Goal: Task Accomplishment & Management: Manage account settings

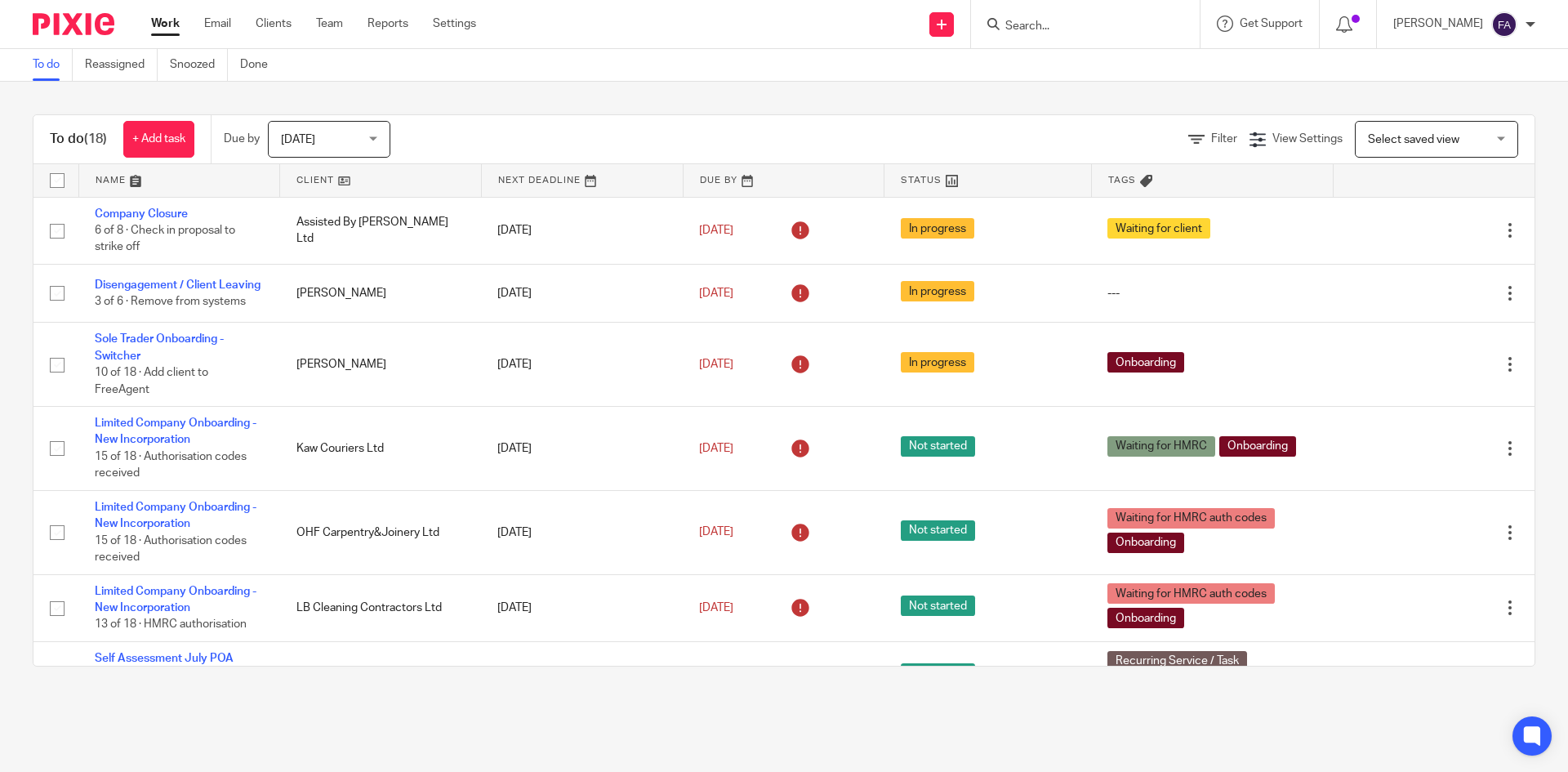
click at [63, 175] on input "checkbox" at bounding box center [57, 181] width 31 height 31
checkbox input "true"
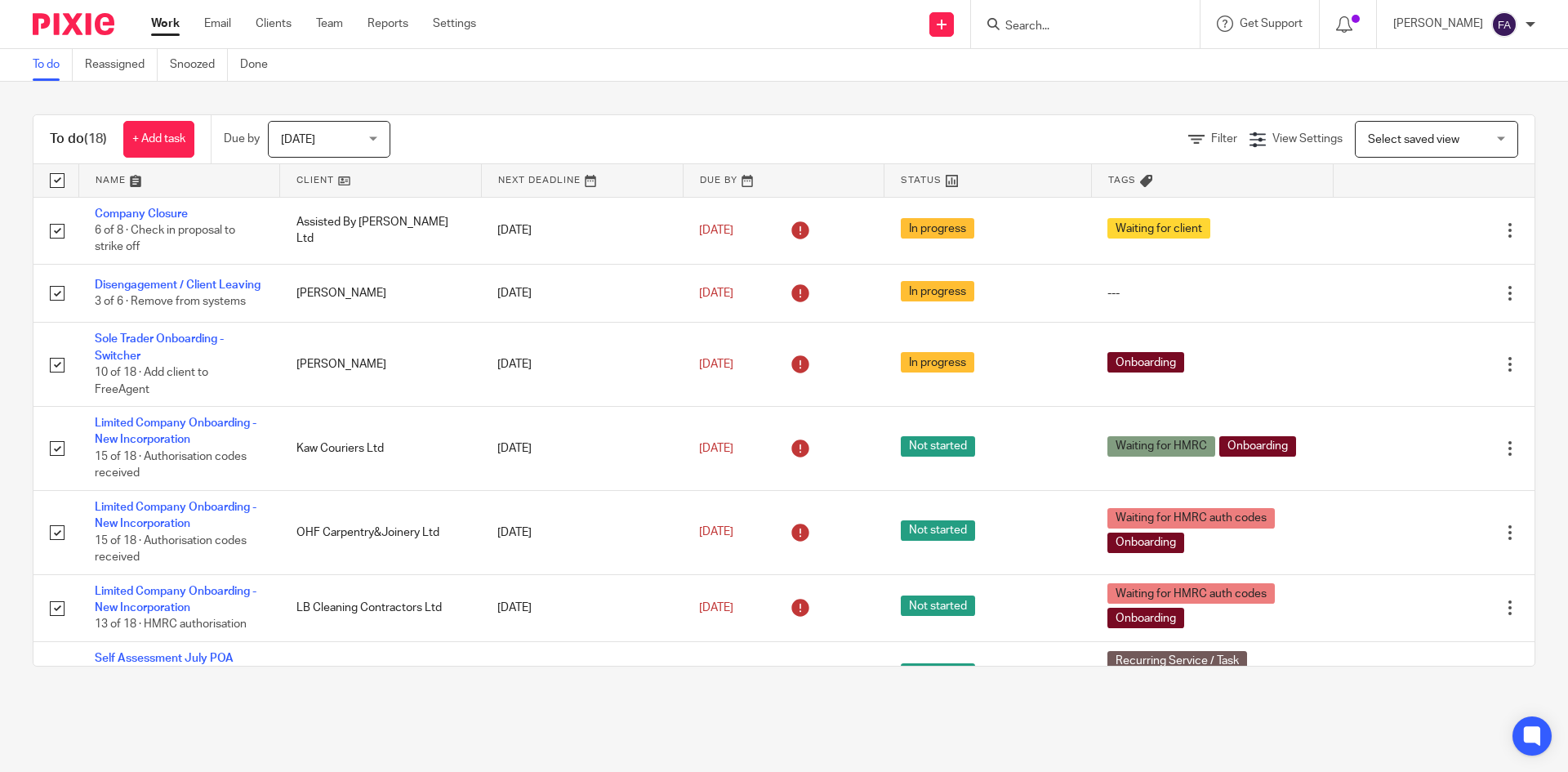
checkbox input "true"
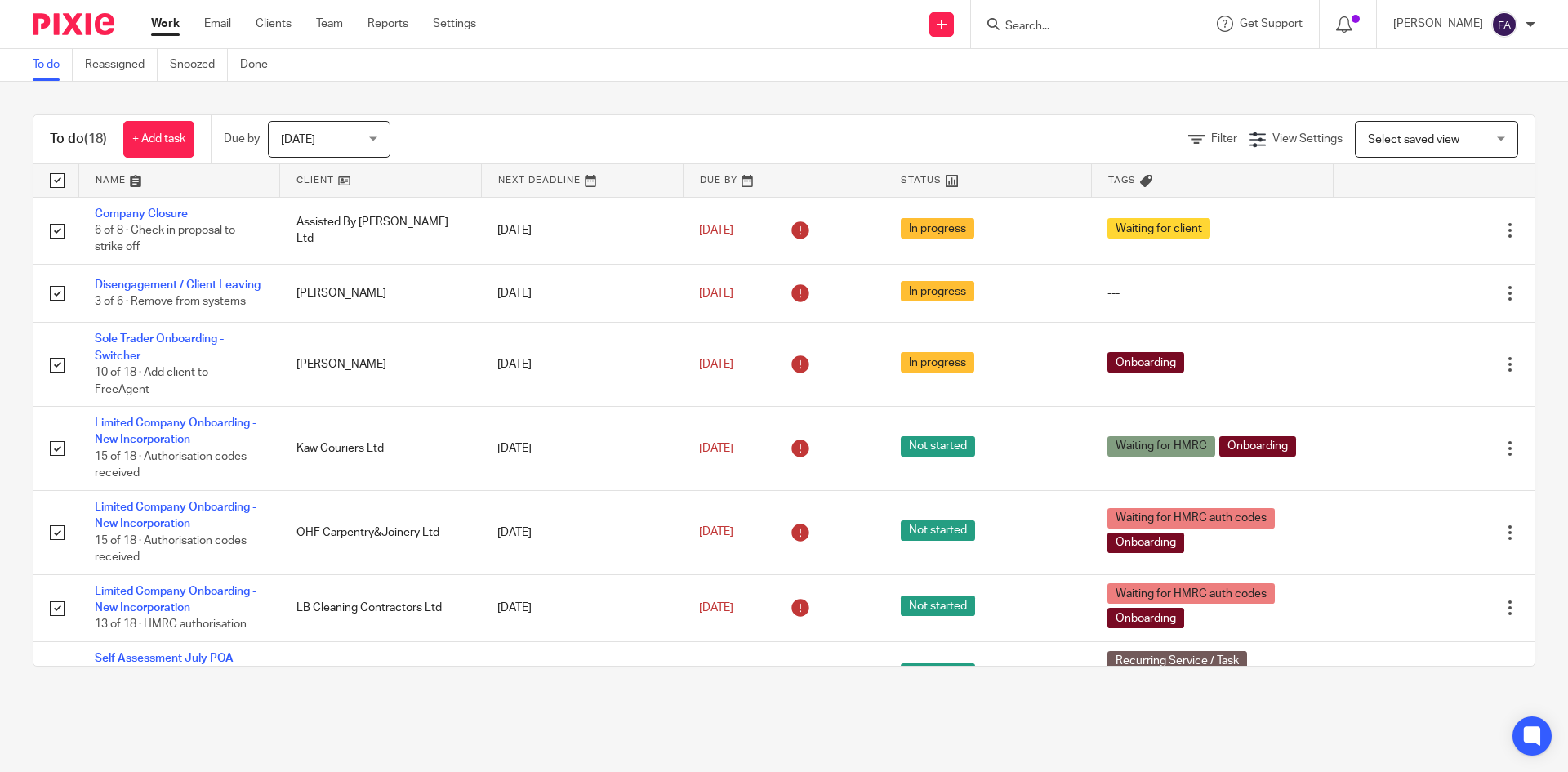
checkbox input "true"
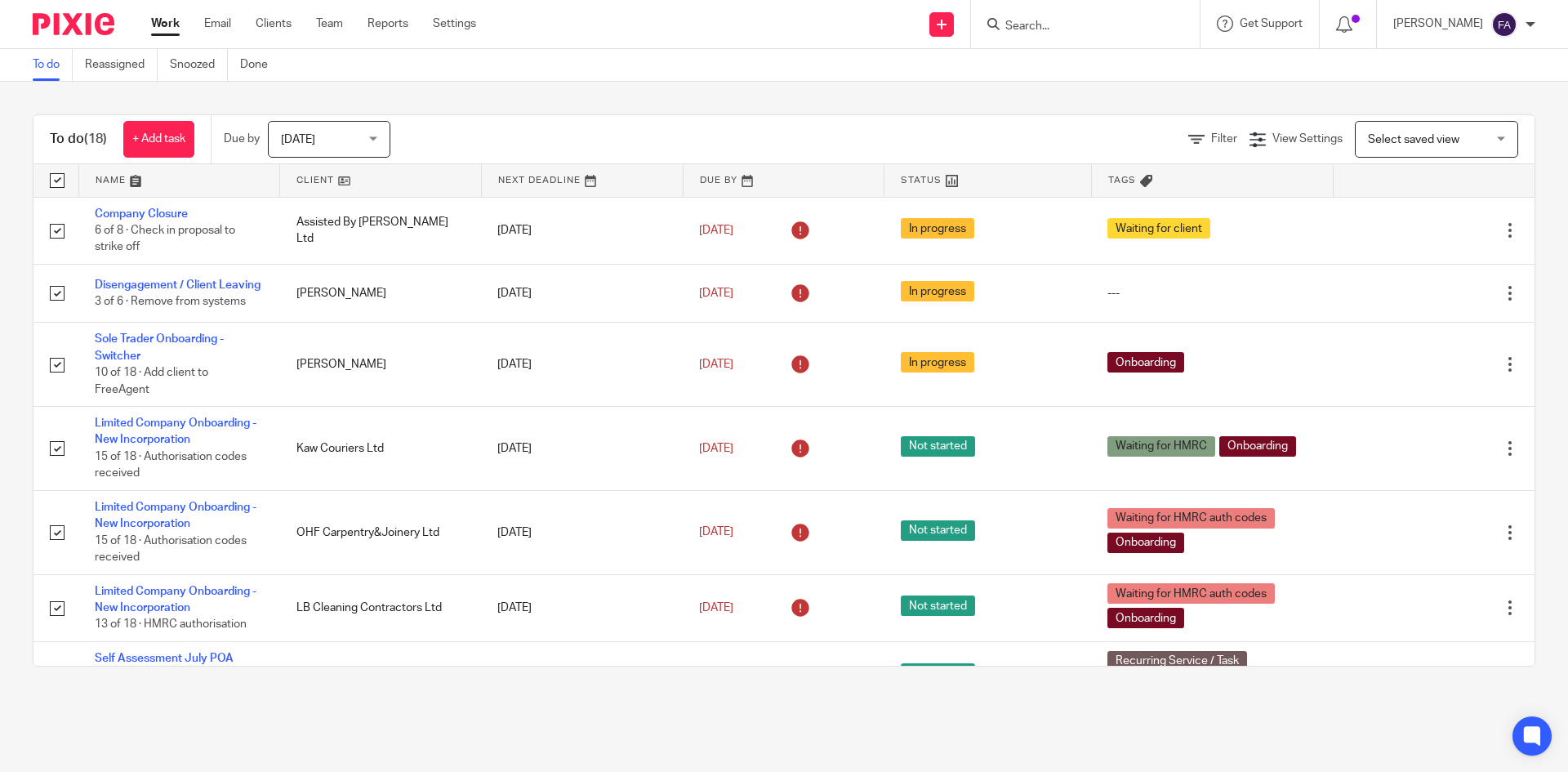
checkbox input "true"
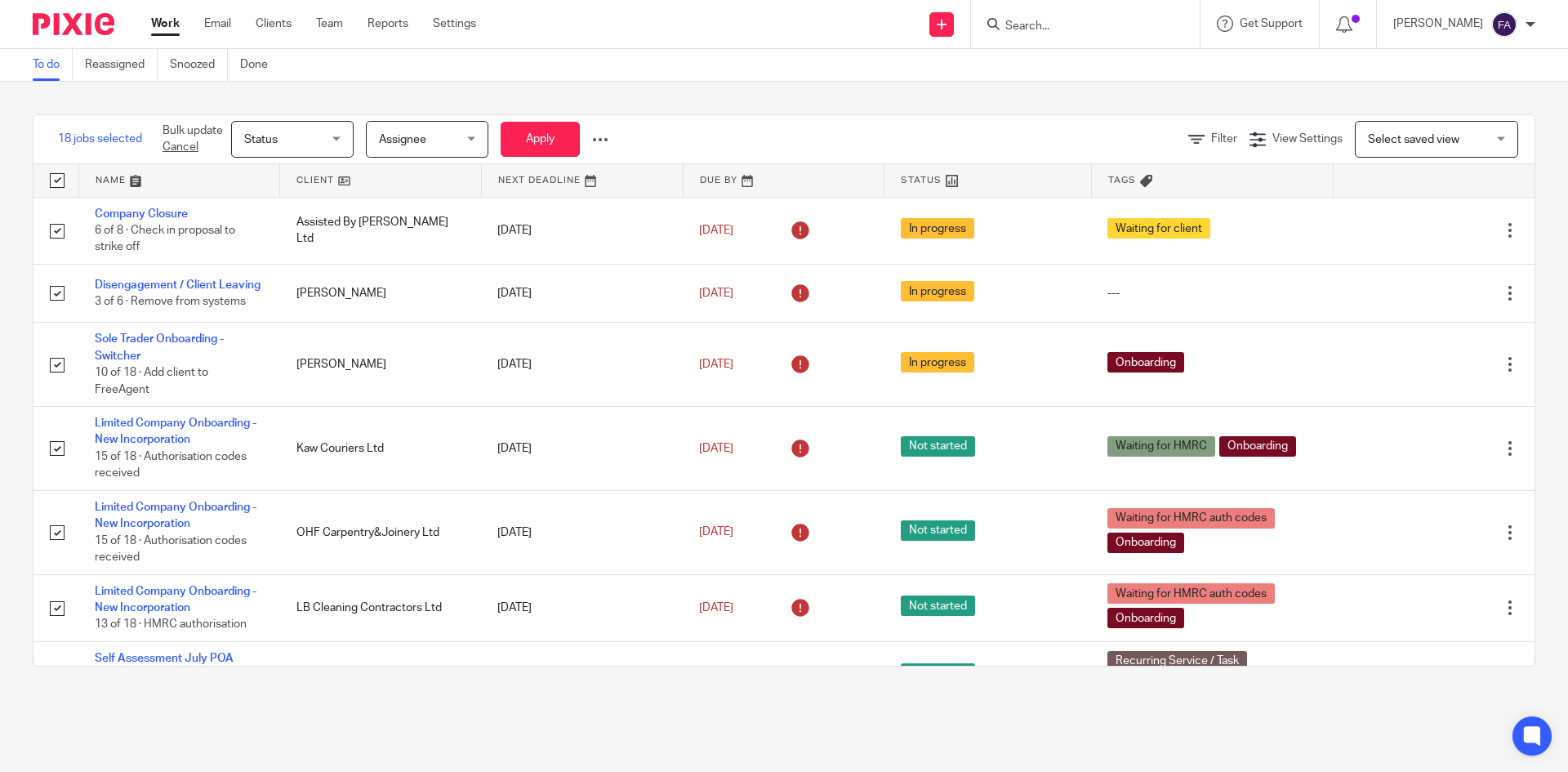
click at [329, 136] on span "Status" at bounding box center [287, 139] width 87 height 35
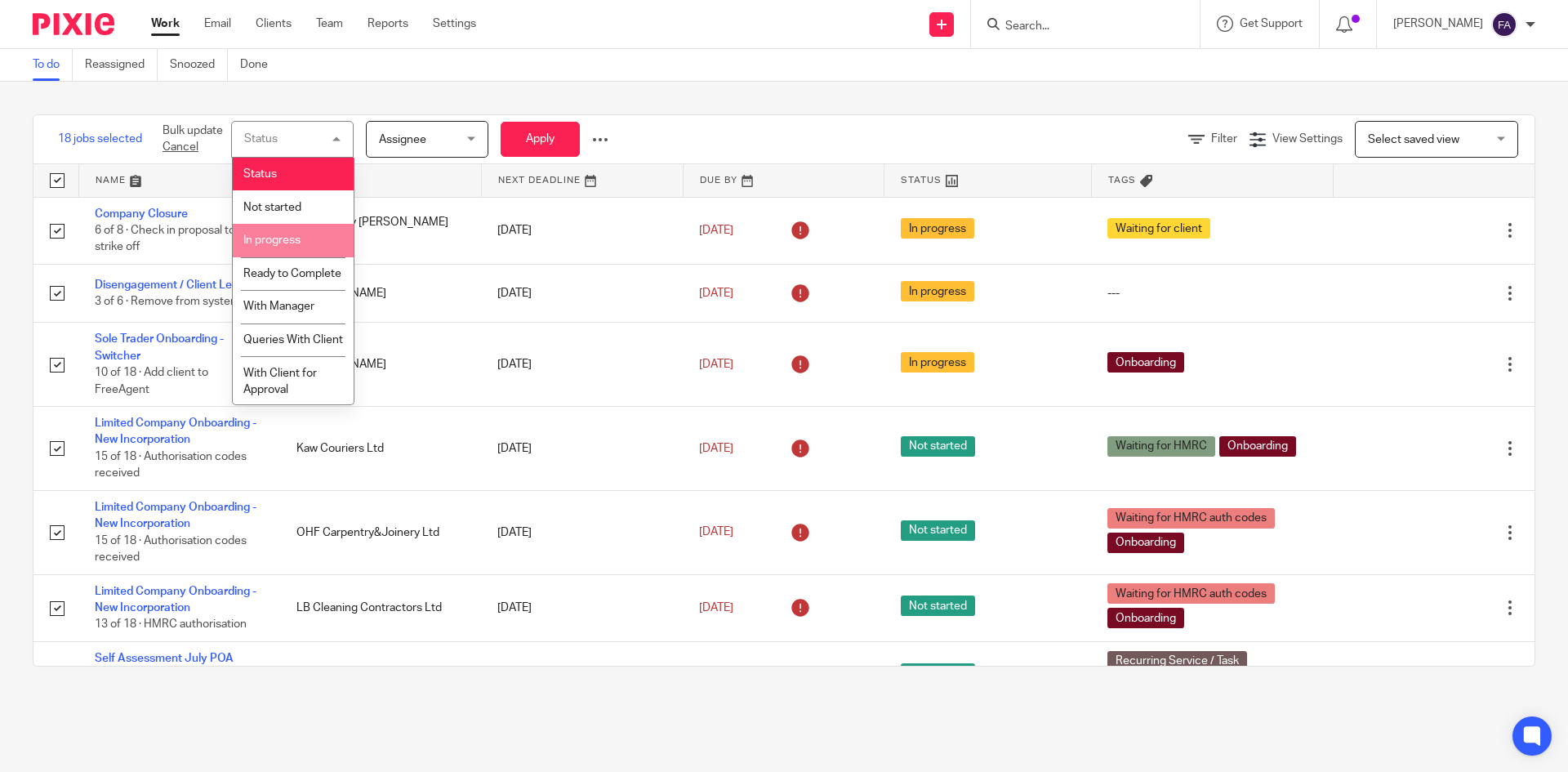
click at [862, 104] on div "18 jobs selected Bulk update Cancel Status Status Status Not started In progres…" at bounding box center [784, 390] width 1568 height 617
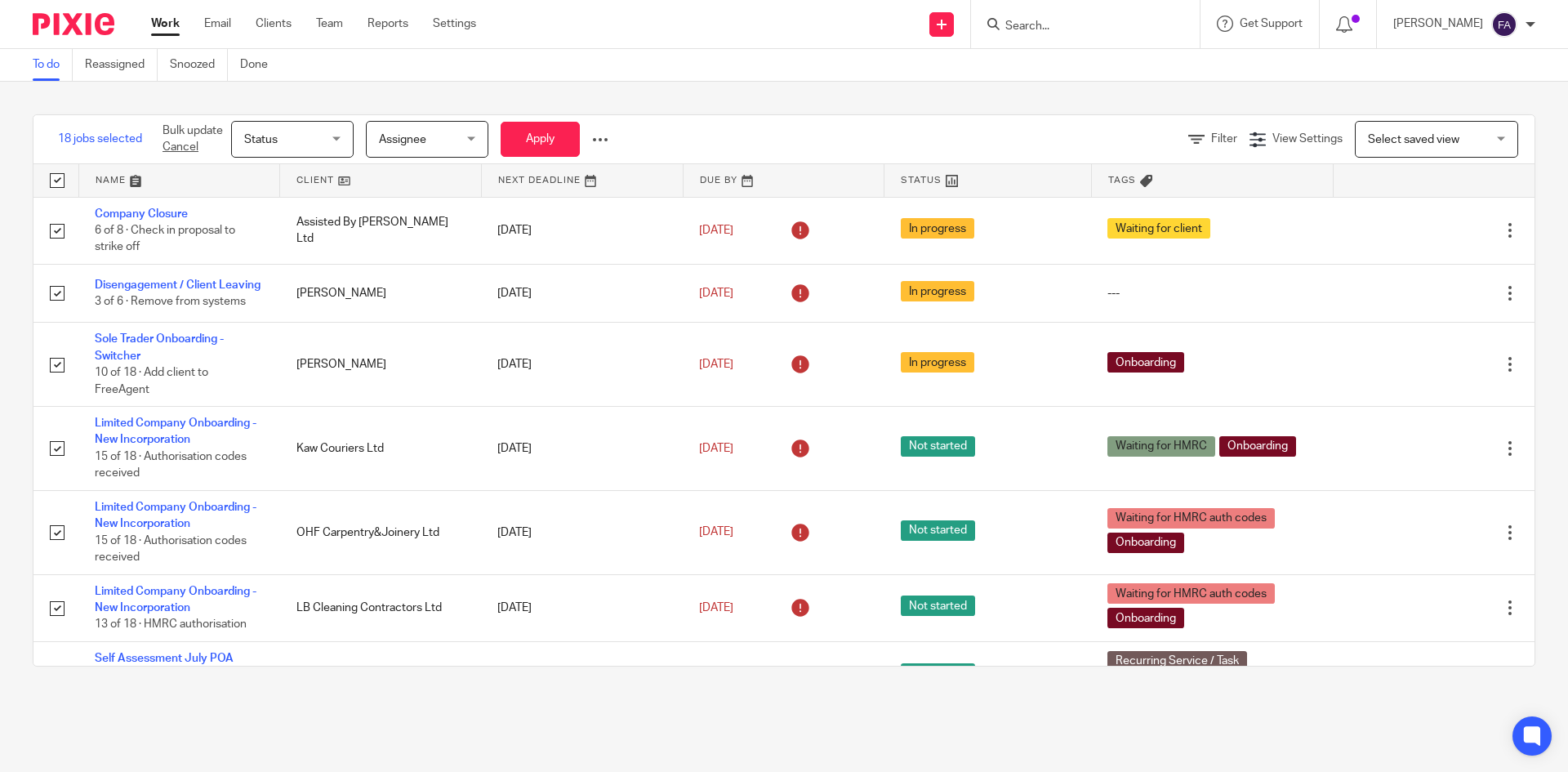
click at [180, 26] on link "Work" at bounding box center [165, 24] width 28 height 16
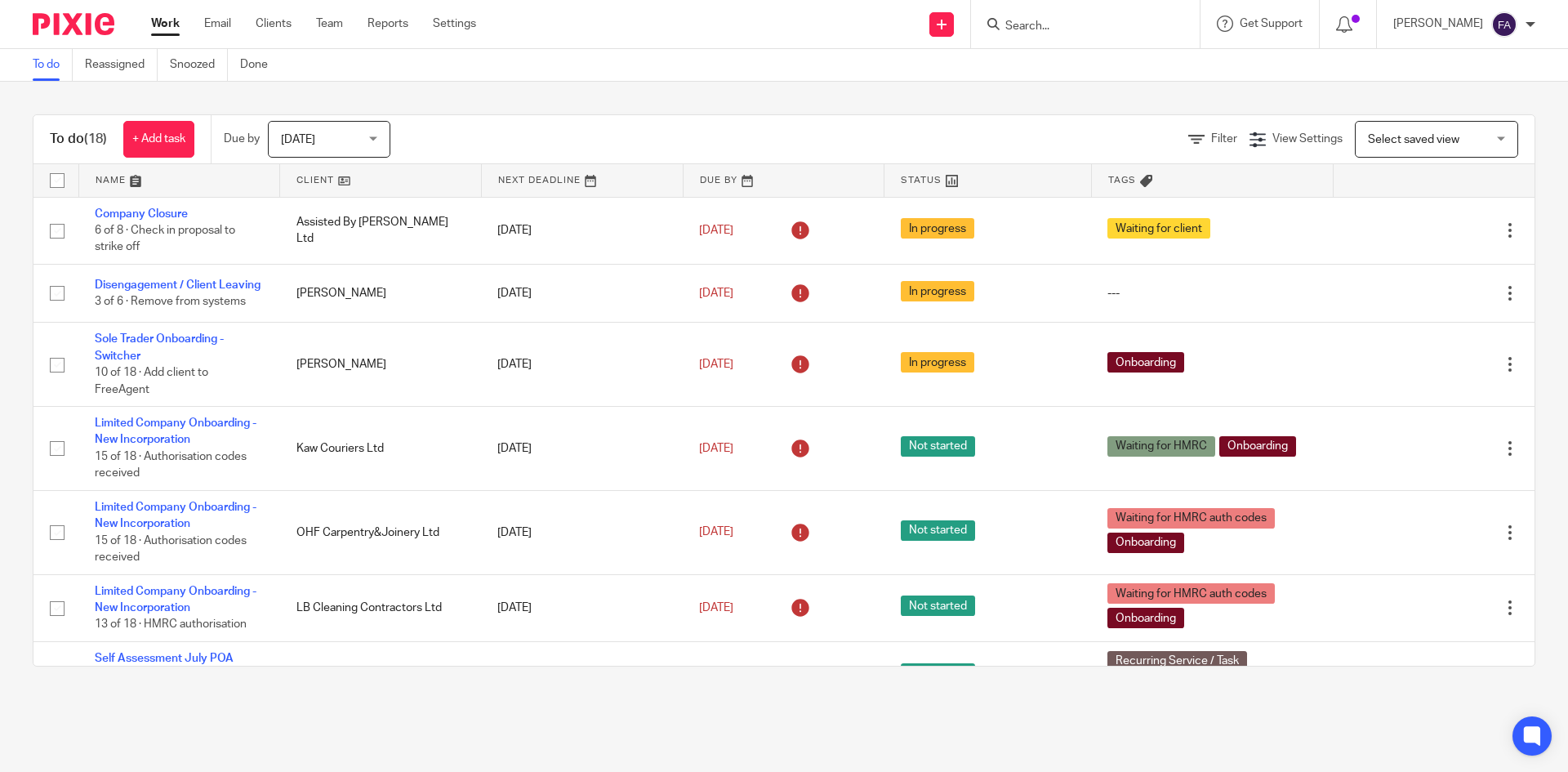
click at [371, 139] on div "Today Today" at bounding box center [329, 139] width 122 height 37
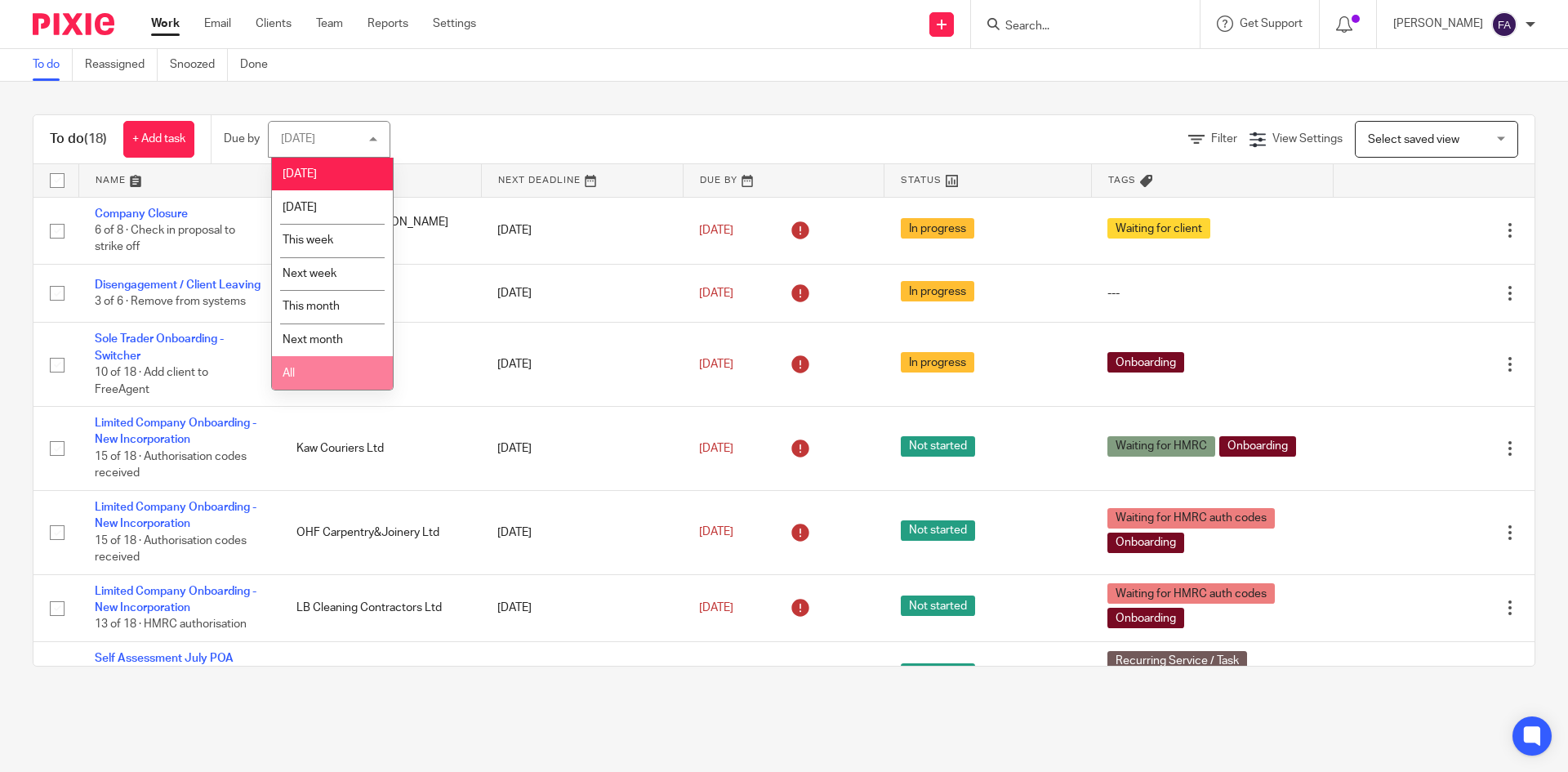
click at [353, 376] on li "All" at bounding box center [332, 372] width 120 height 34
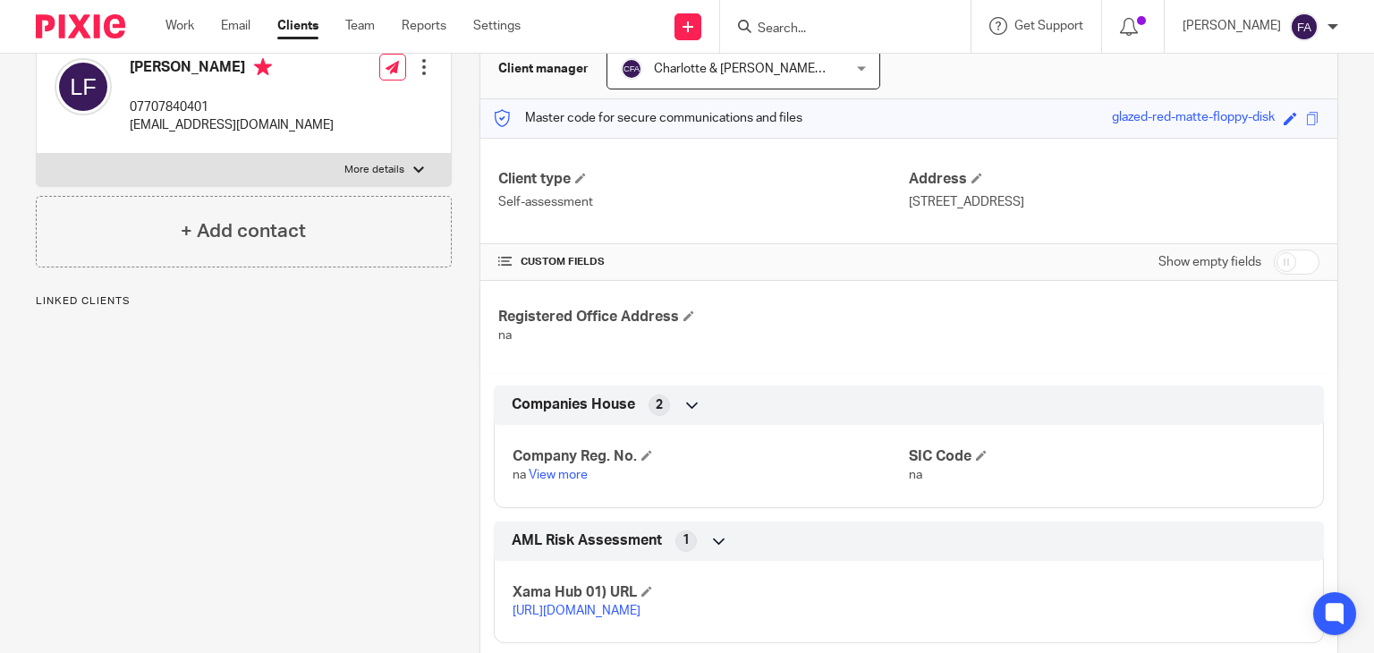
scroll to position [179, 0]
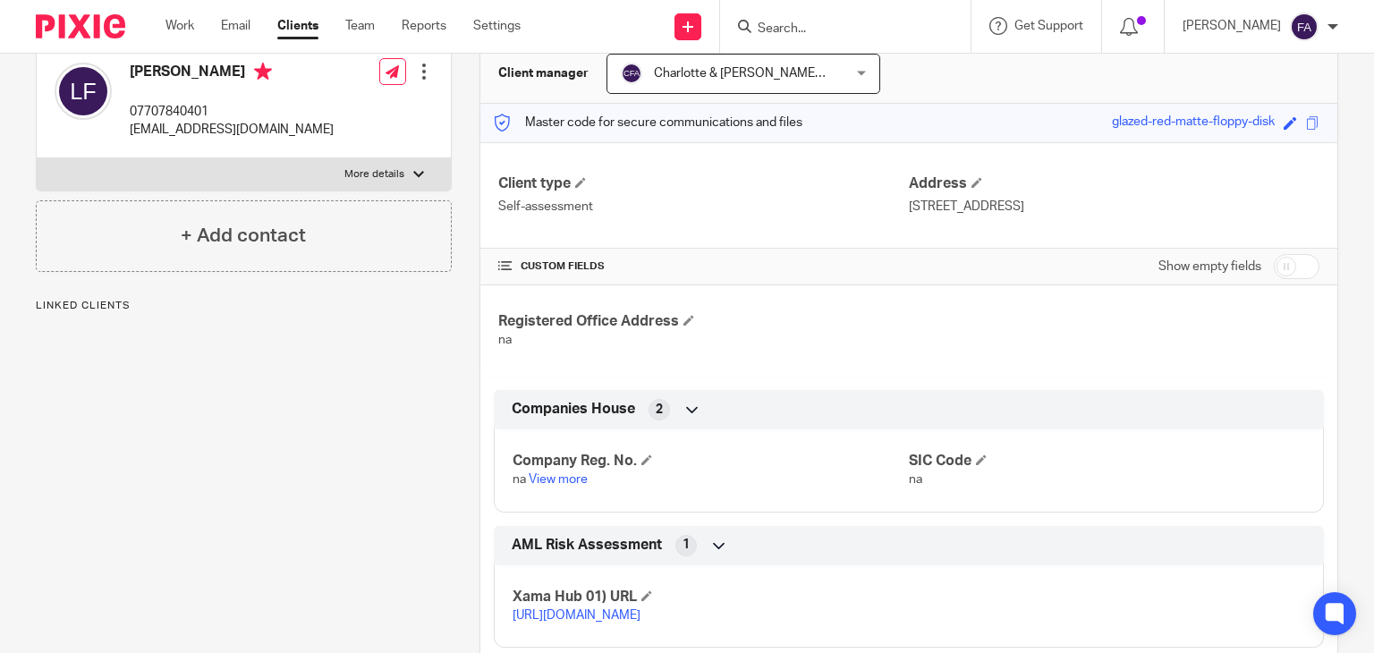
click at [1274, 267] on input "checkbox" at bounding box center [1297, 266] width 46 height 25
checkbox input "true"
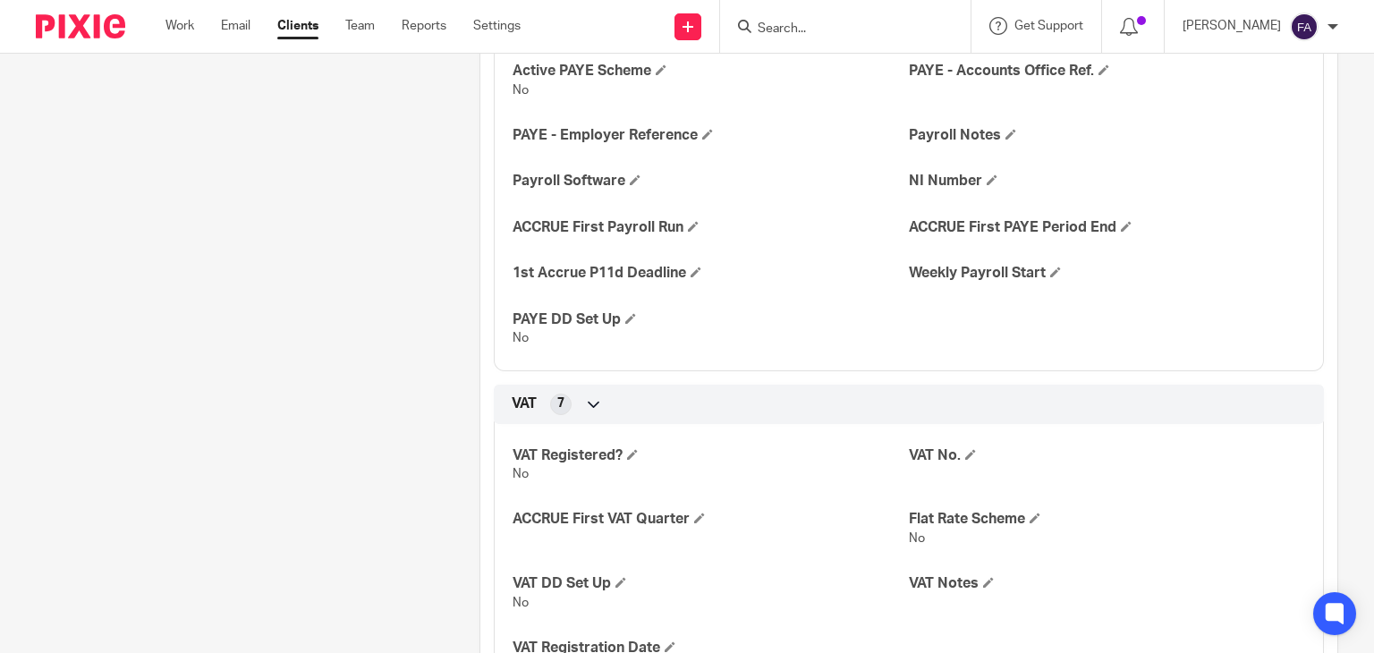
scroll to position [1342, 0]
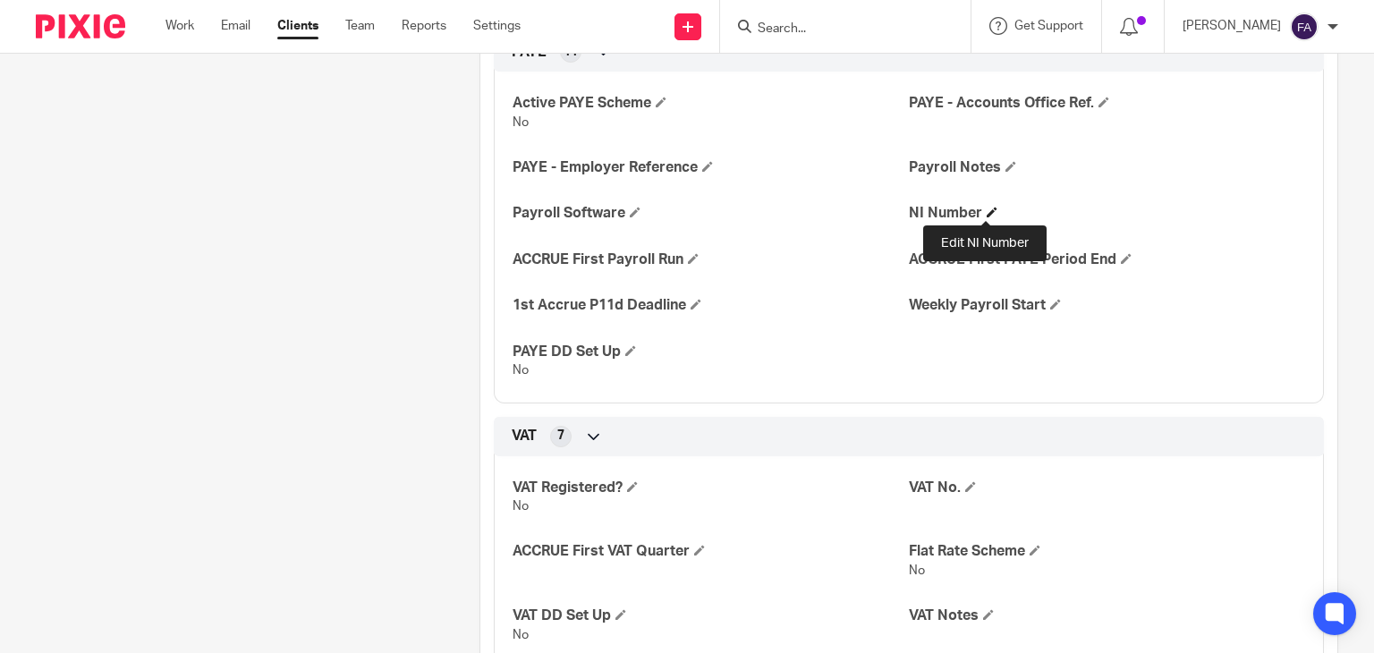
click at [988, 211] on span at bounding box center [992, 212] width 11 height 11
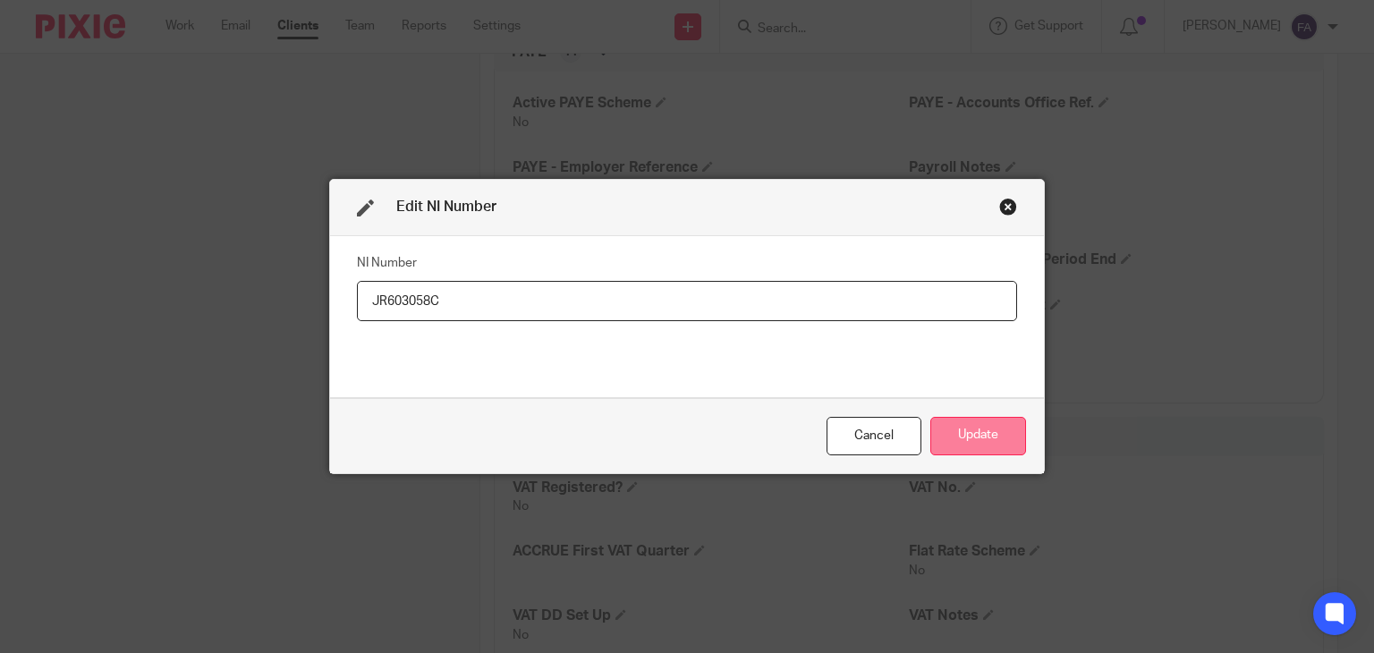
type input "JR603058C"
click at [973, 433] on button "Update" at bounding box center [979, 436] width 96 height 38
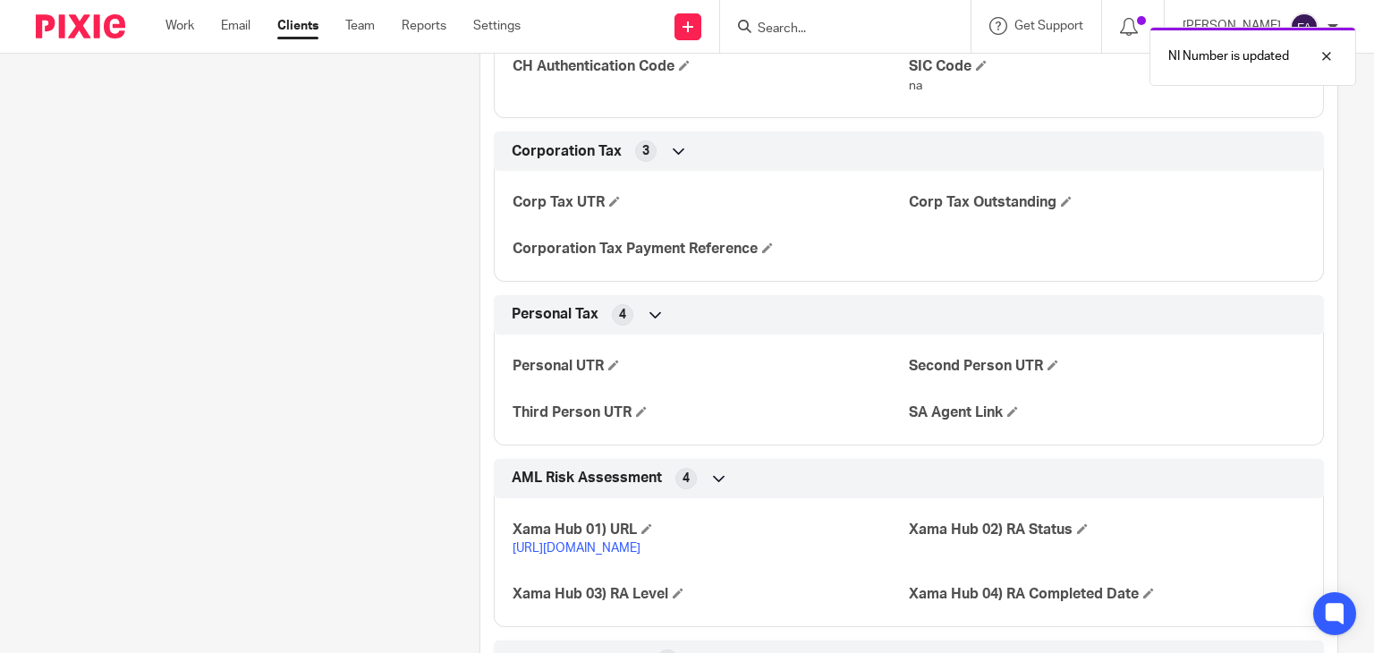
scroll to position [2326, 0]
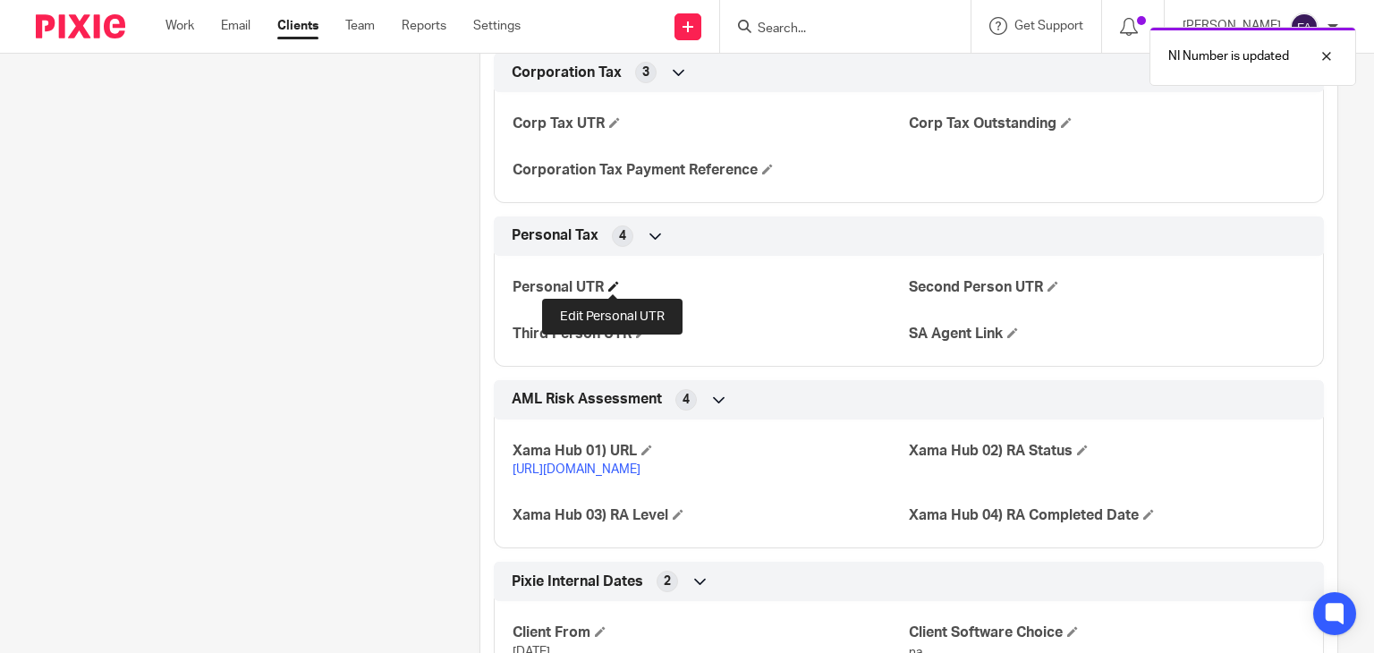
click at [616, 285] on span at bounding box center [613, 286] width 11 height 11
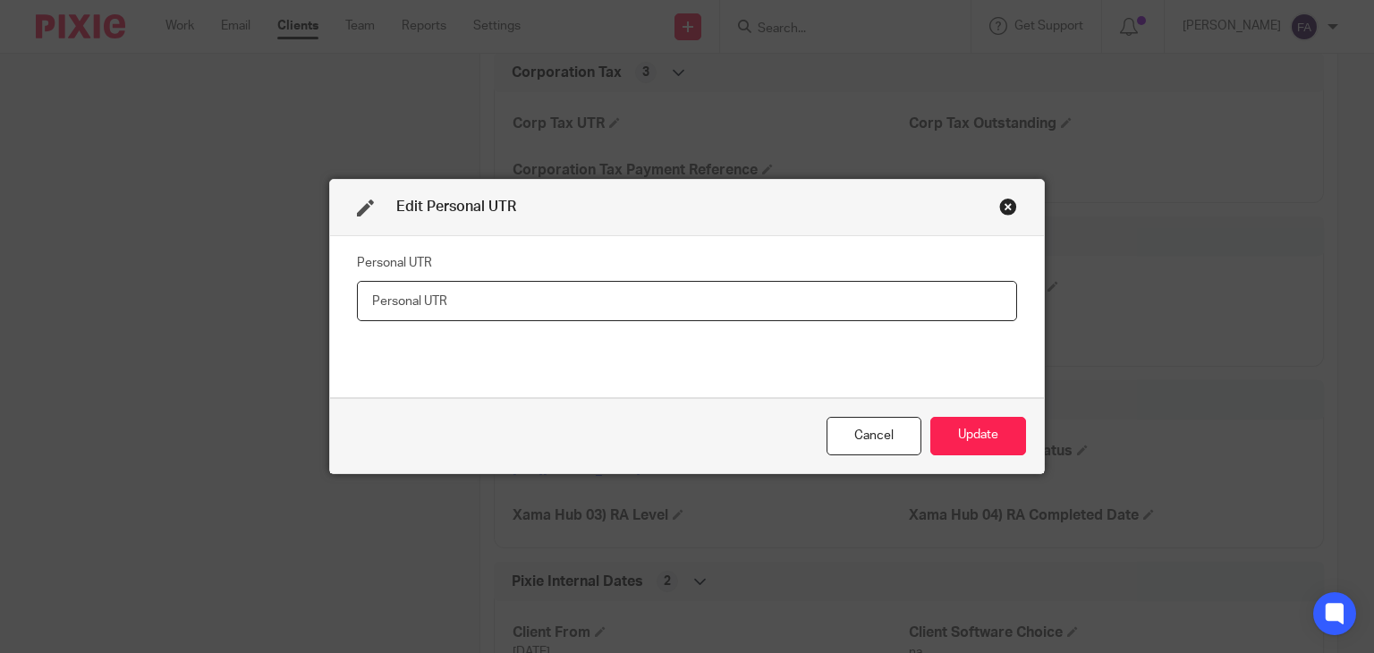
drag, startPoint x: 487, startPoint y: 293, endPoint x: 551, endPoint y: 294, distance: 64.4
click at [487, 293] on input "text" at bounding box center [687, 301] width 660 height 40
paste input "2096167350"
type input "2096167350"
click at [944, 425] on button "Update" at bounding box center [979, 436] width 96 height 38
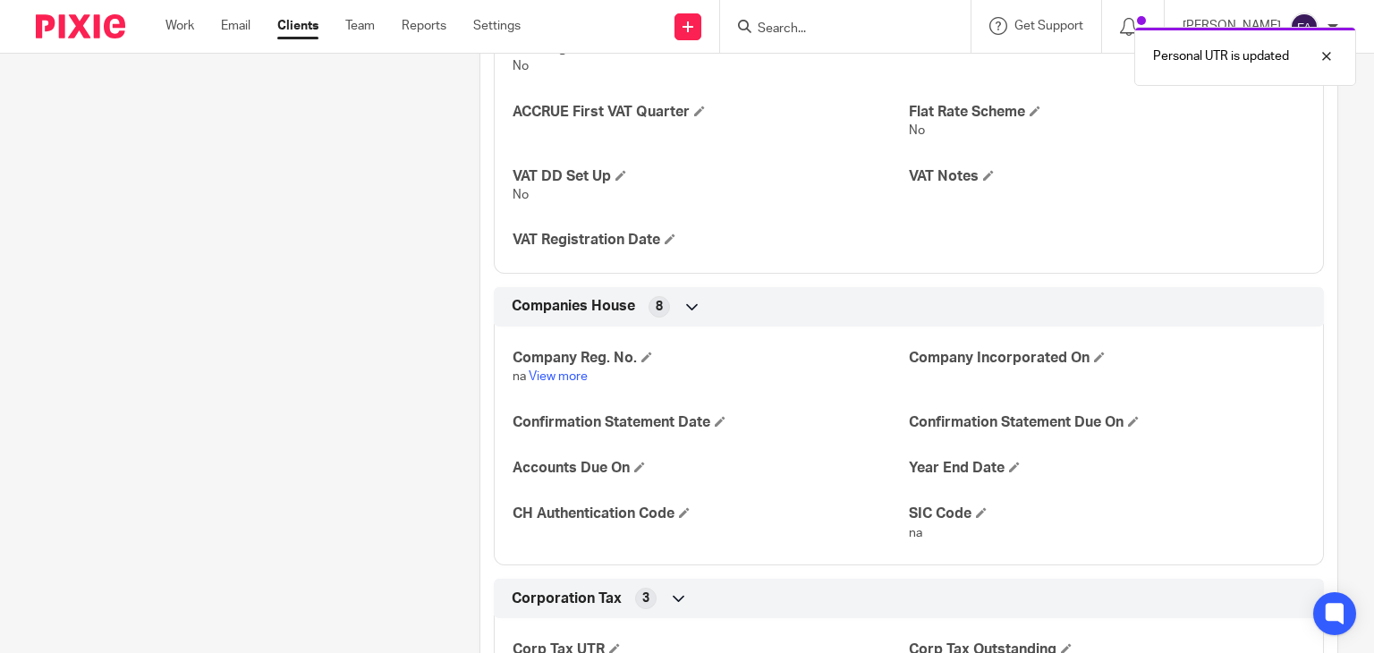
scroll to position [1789, 0]
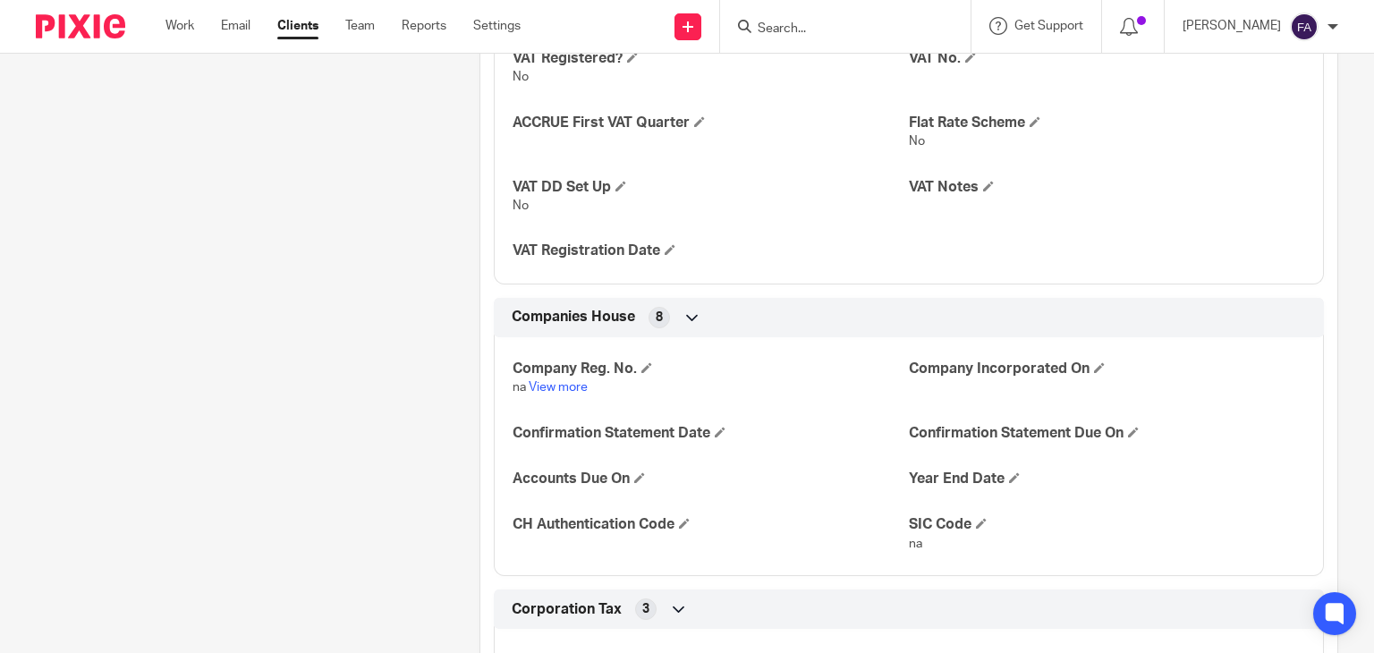
click at [895, 33] on input "Search" at bounding box center [836, 29] width 161 height 16
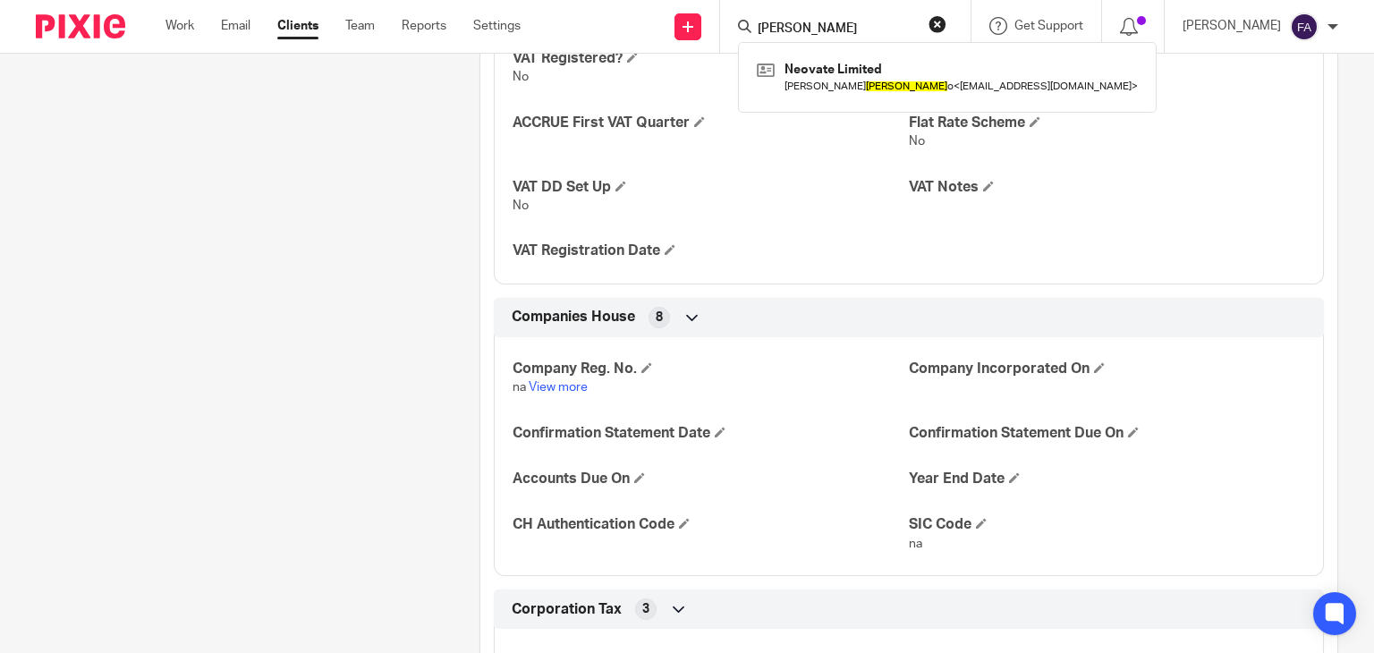
click at [884, 15] on form "lizzi" at bounding box center [851, 26] width 191 height 22
click at [865, 25] on input "lizzi" at bounding box center [836, 29] width 161 height 16
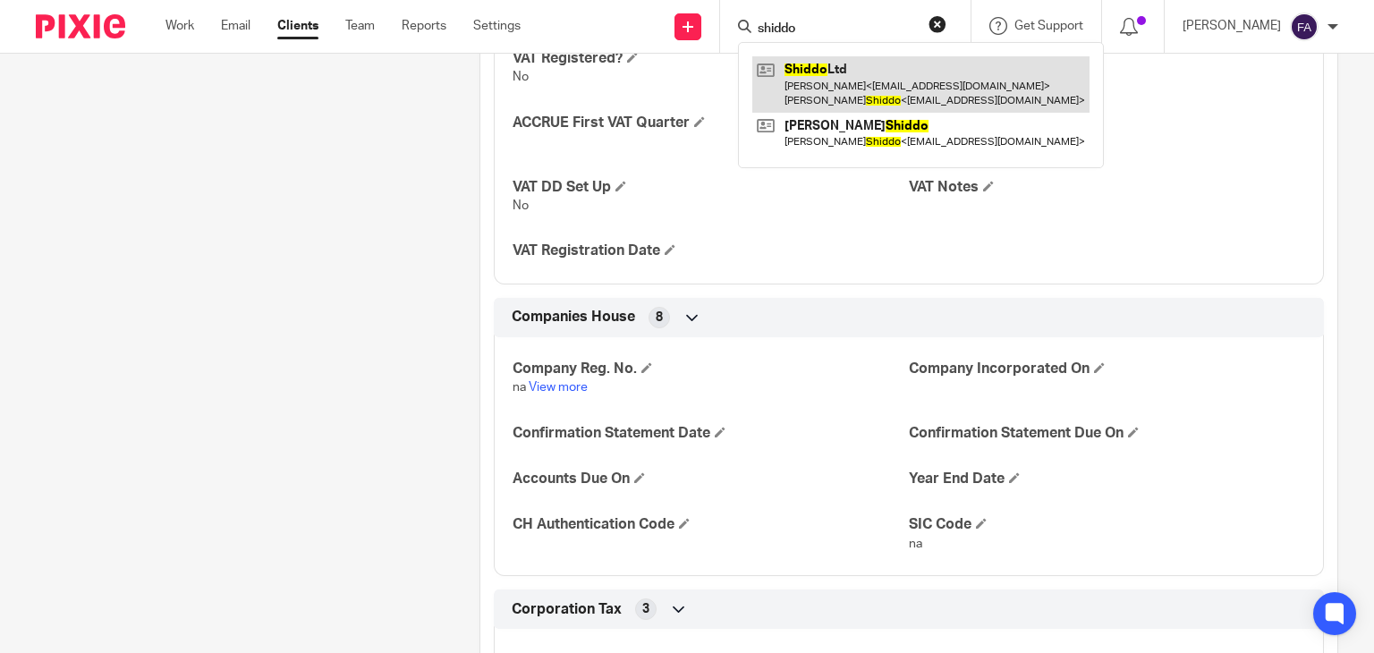
type input "shiddo"
click at [903, 63] on link at bounding box center [920, 83] width 337 height 55
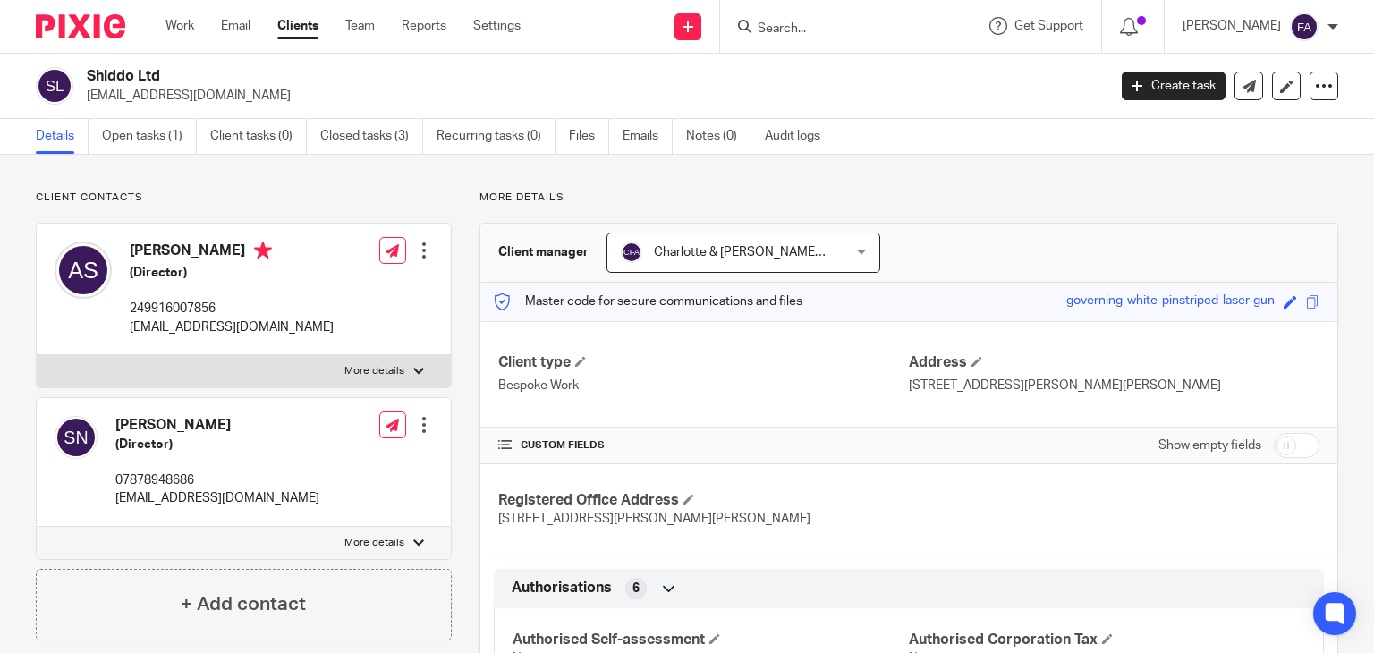
click at [801, 29] on input "Search" at bounding box center [836, 29] width 161 height 16
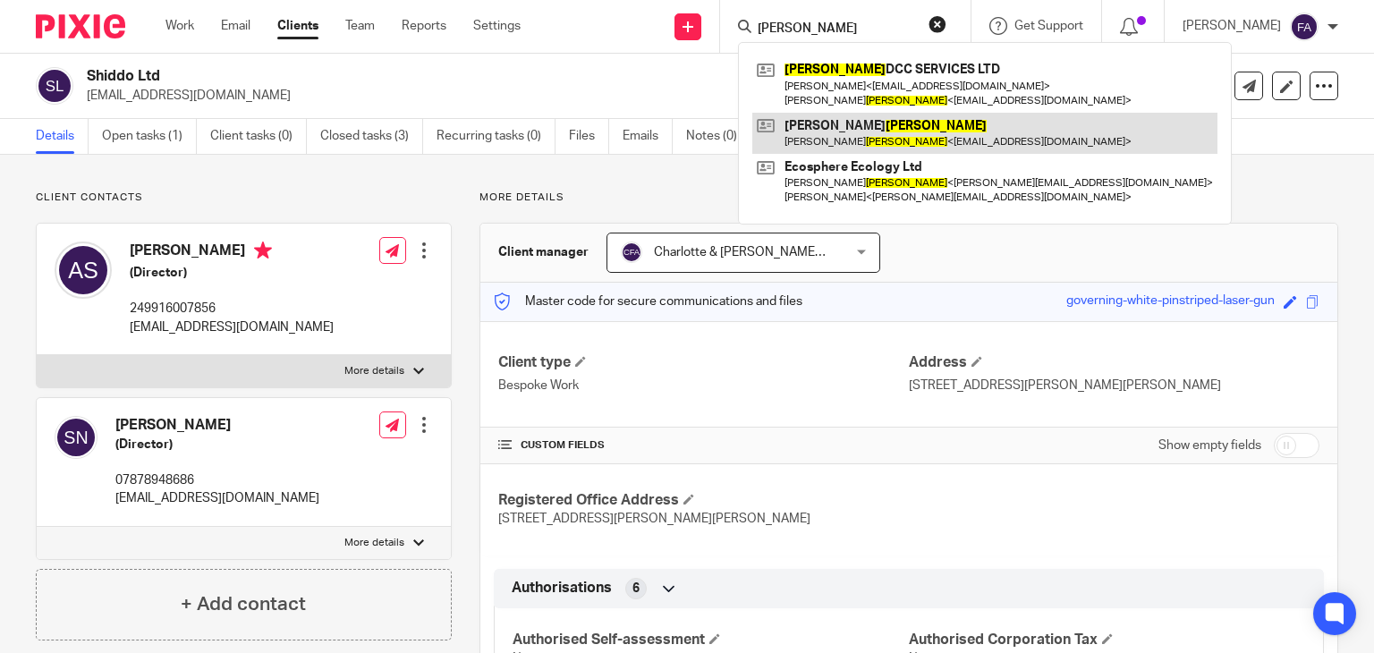
type input "murray"
click at [892, 130] on link at bounding box center [984, 133] width 465 height 41
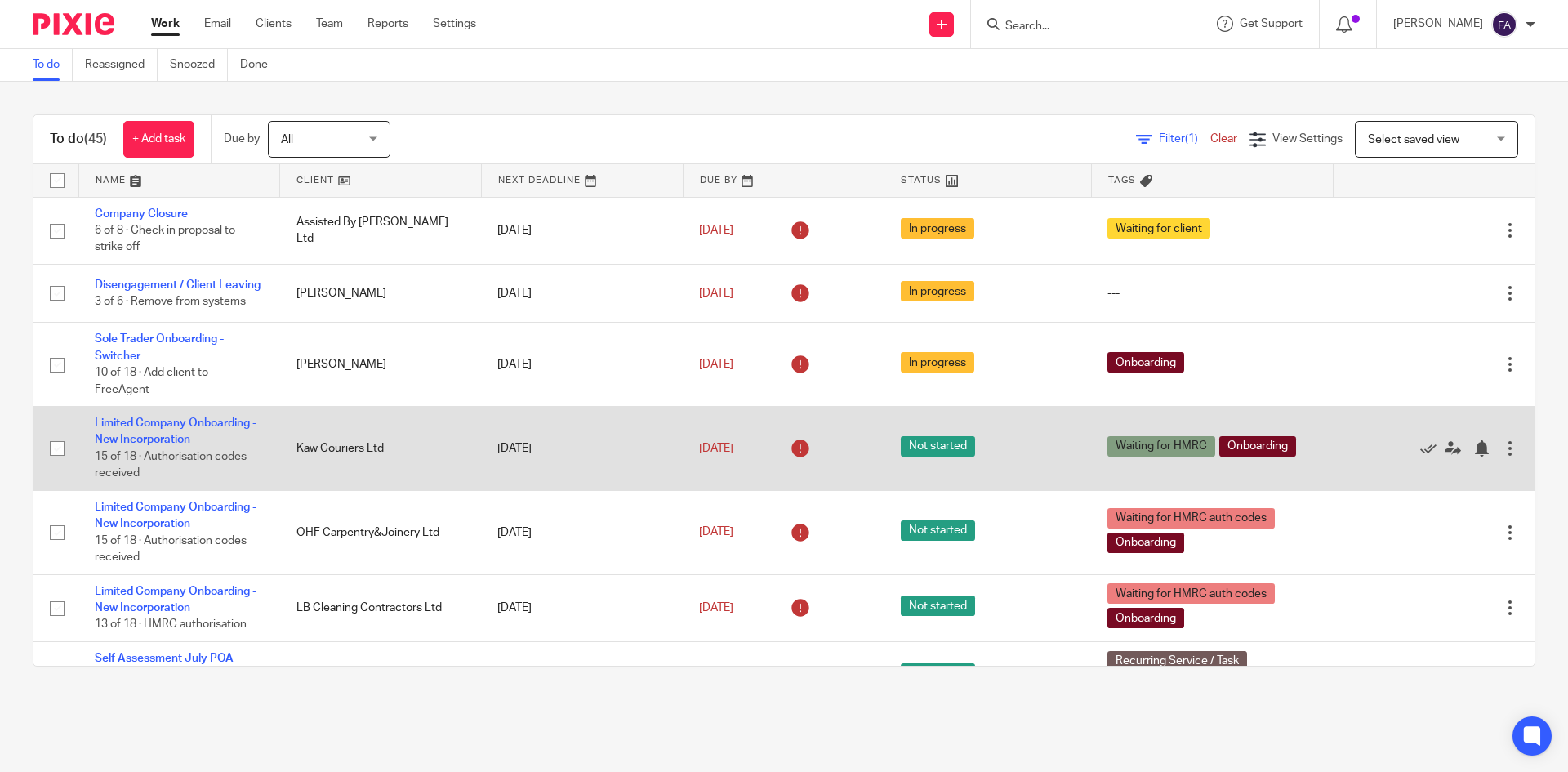
drag, startPoint x: 0, startPoint y: 0, endPoint x: 245, endPoint y: 443, distance: 506.2
click at [244, 440] on td "Limited Company Onboarding - New Incorporation 15 of 18 · Authorisation codes r…" at bounding box center [179, 449] width 202 height 84
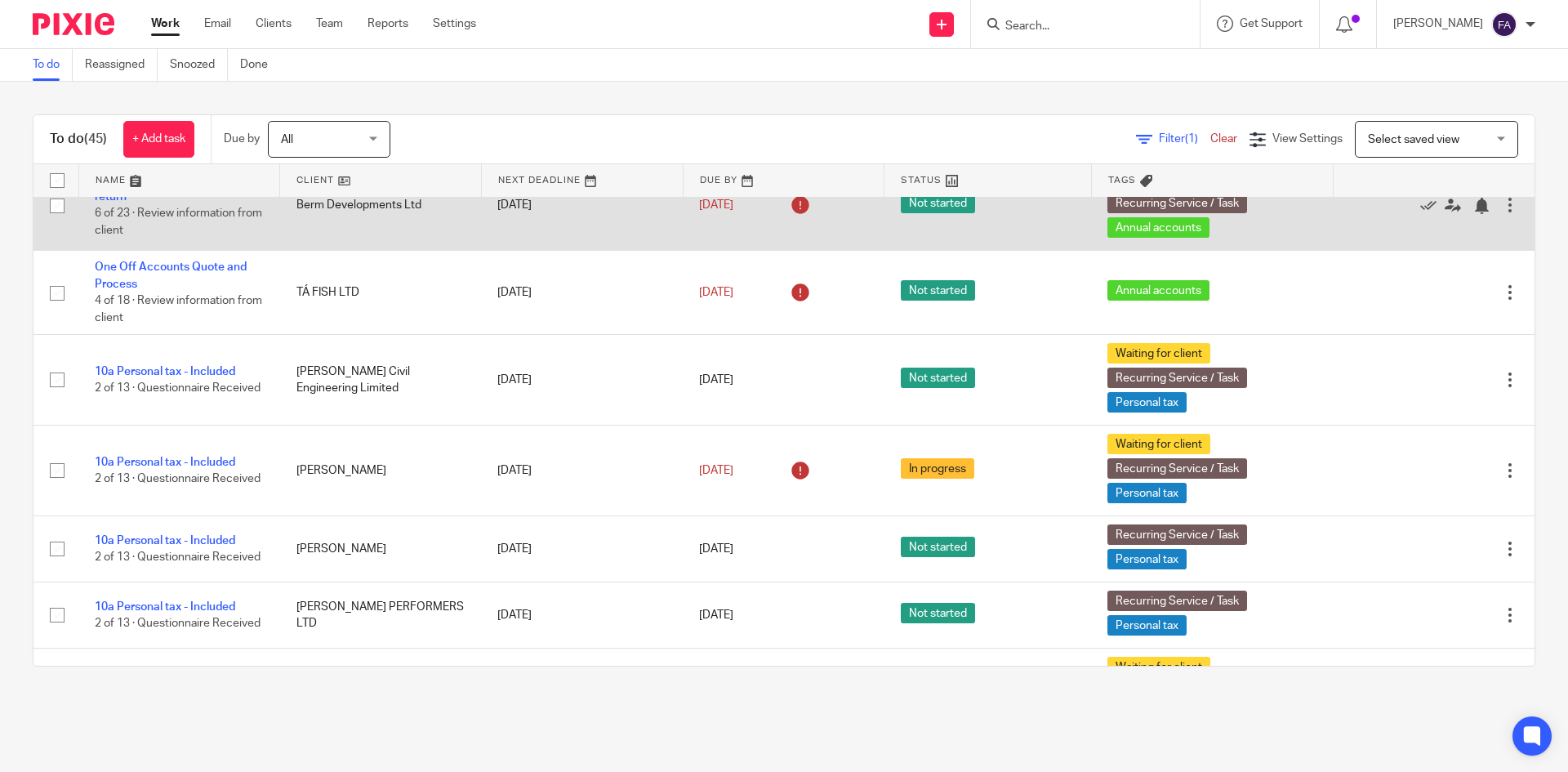
scroll to position [898, 0]
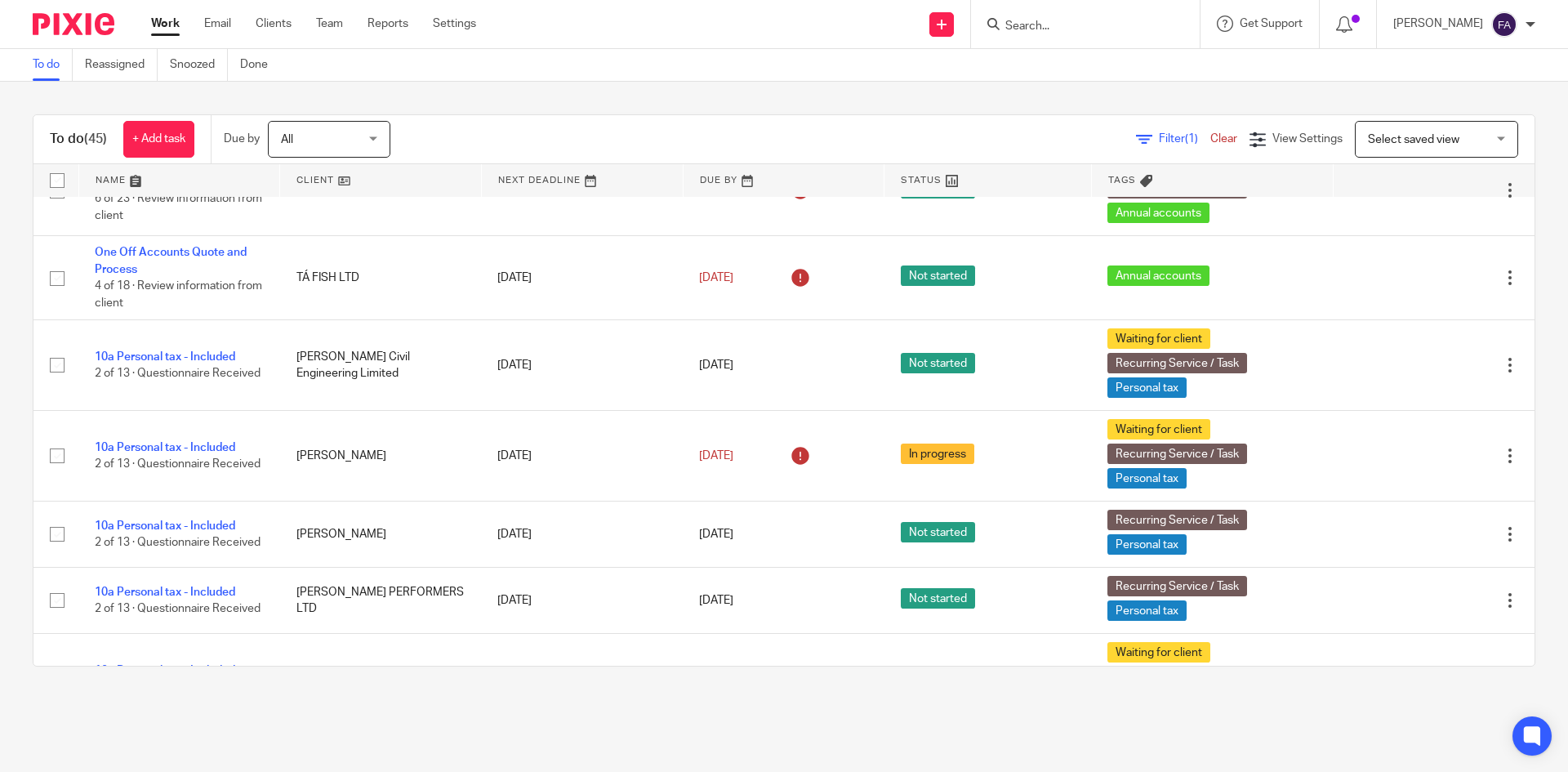
click at [255, 16] on ul "Work Email Clients Team Reports Settings" at bounding box center [326, 24] width 350 height 16
click at [271, 32] on link "Clients" at bounding box center [273, 24] width 36 height 16
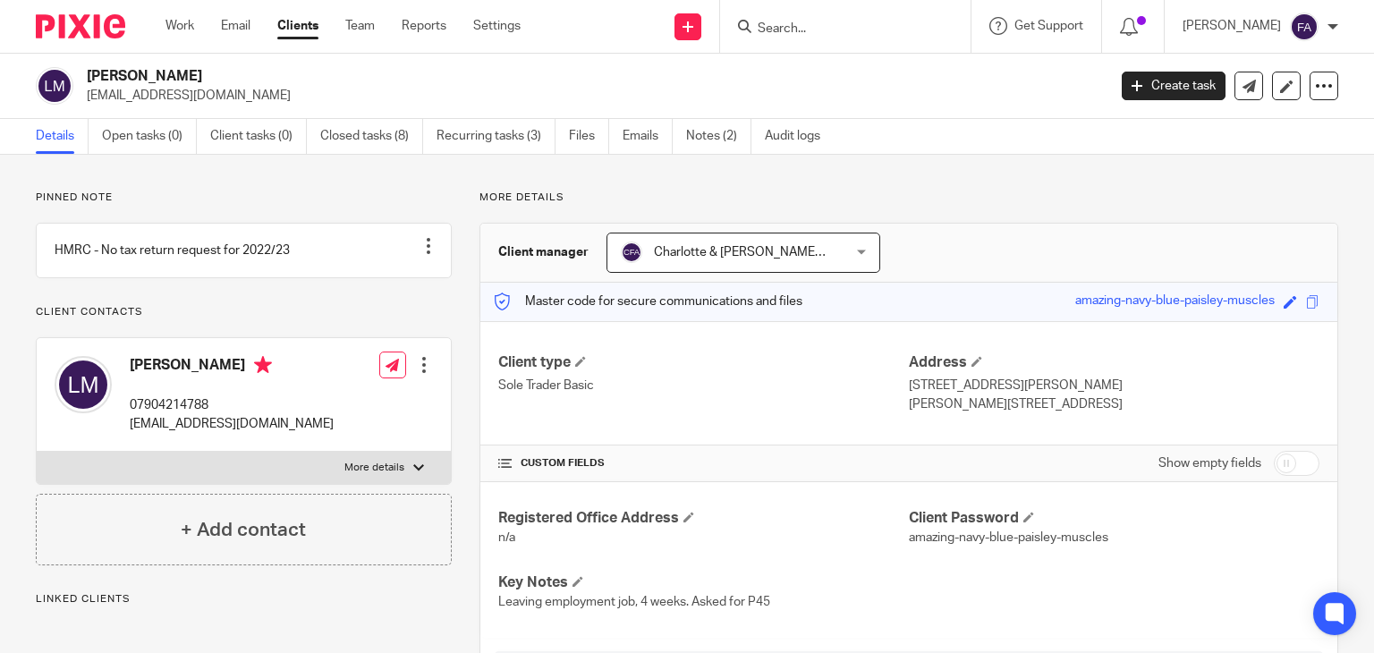
scroll to position [1432, 0]
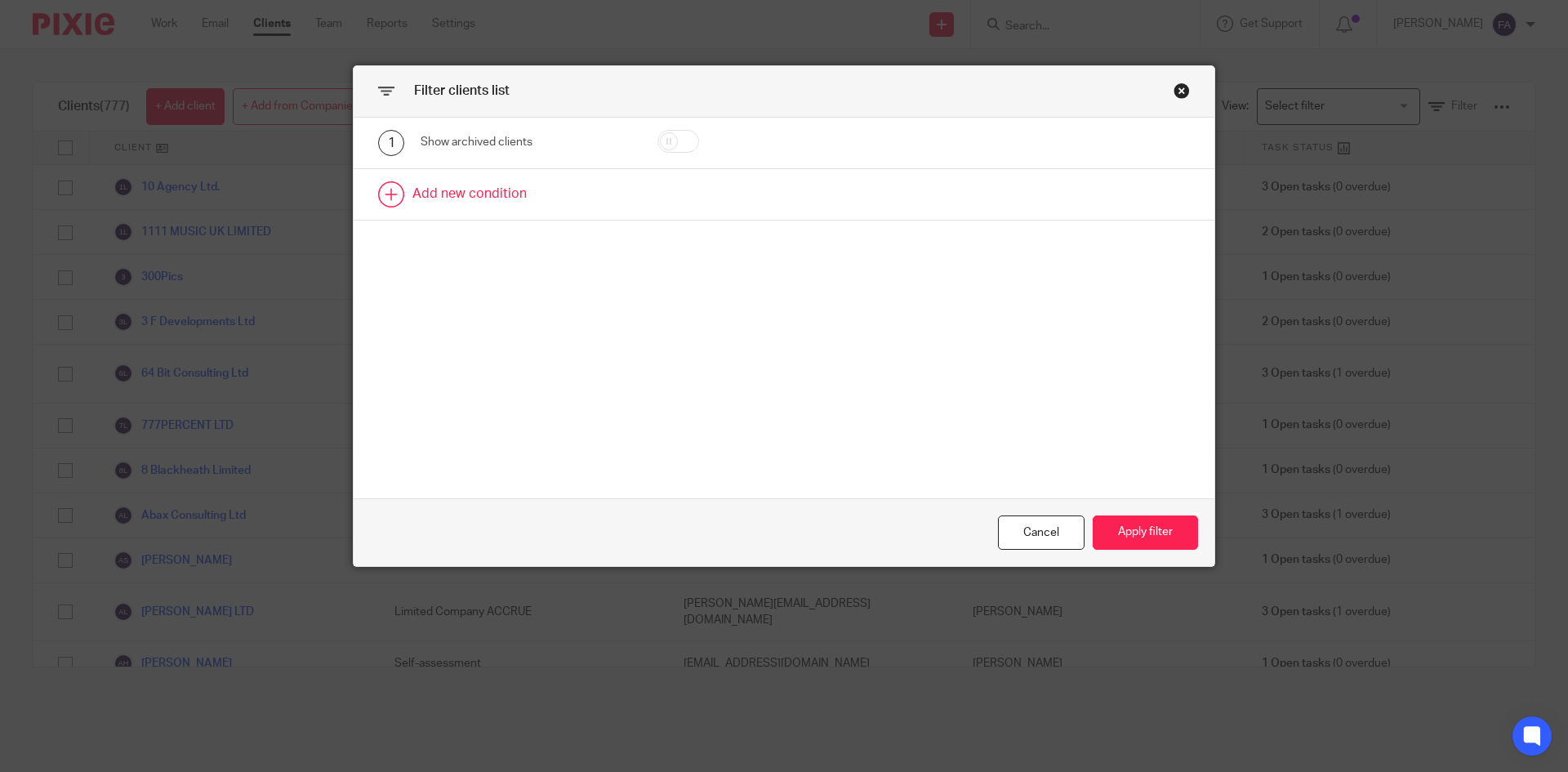
click at [486, 188] on link at bounding box center [783, 193] width 861 height 50
click at [502, 222] on div "2 Field Name Email Client type Manager Open tasks Overdue tasks Client Internal…" at bounding box center [783, 200] width 861 height 62
click at [503, 214] on div "Field" at bounding box center [512, 200] width 158 height 35
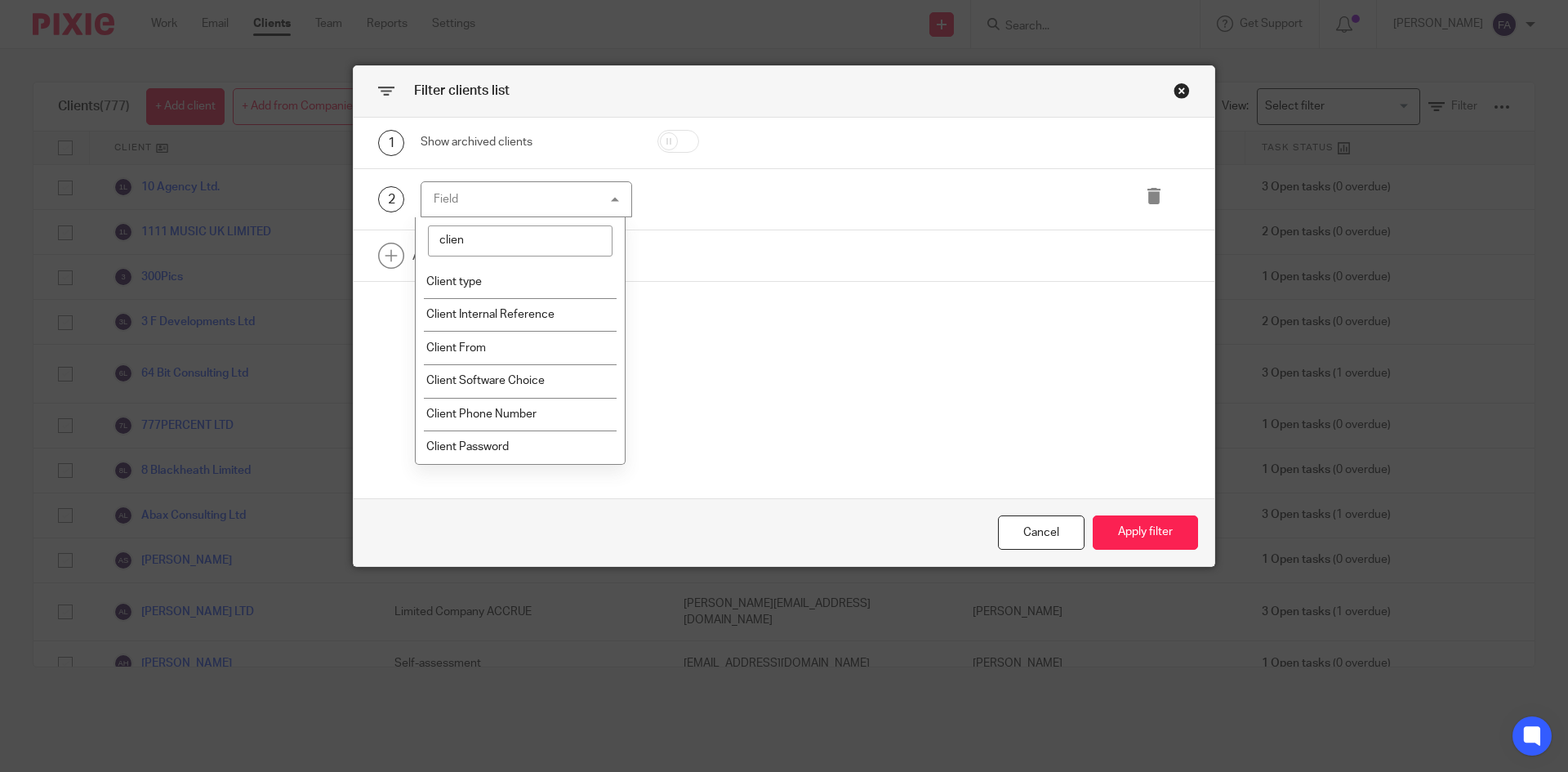
type input "client"
click at [515, 268] on li "Client type" at bounding box center [520, 281] width 210 height 34
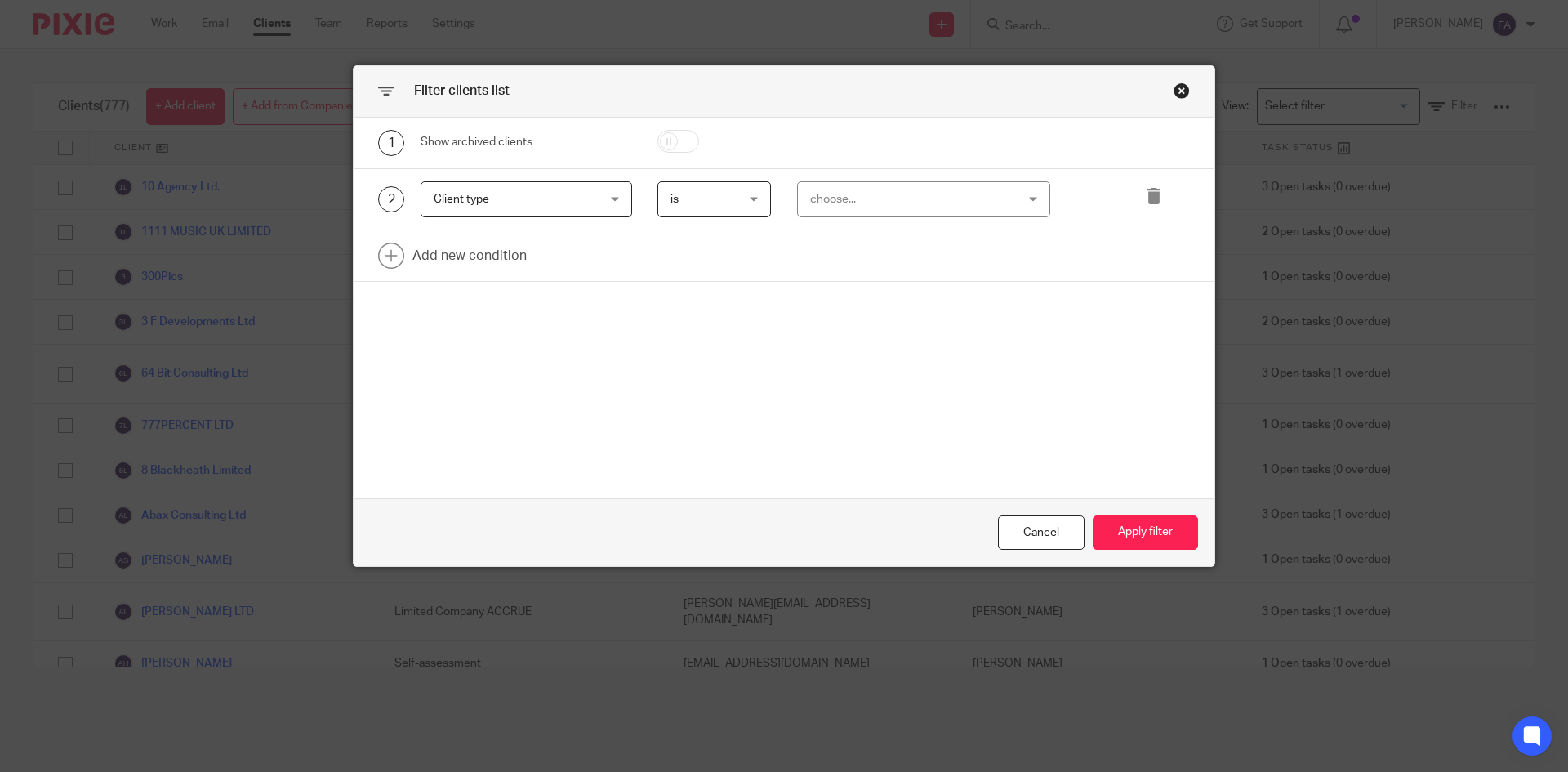
click at [741, 196] on span "is" at bounding box center [711, 200] width 80 height 35
click at [727, 262] on li "is not" at bounding box center [707, 267] width 112 height 34
click at [875, 188] on div "choose..." at bounding box center [906, 200] width 192 height 35
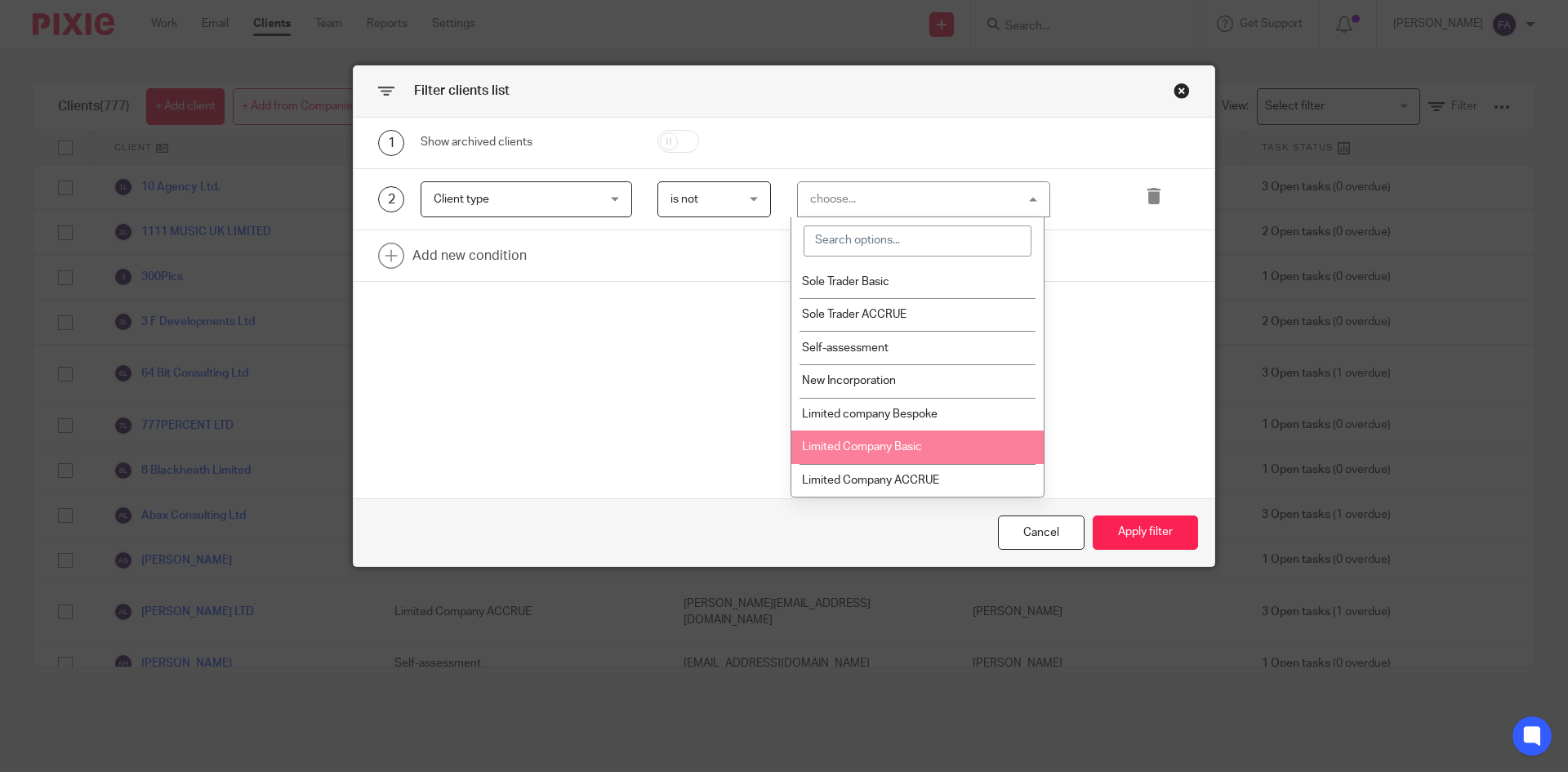
click at [912, 438] on li "Limited Company Basic" at bounding box center [917, 447] width 252 height 34
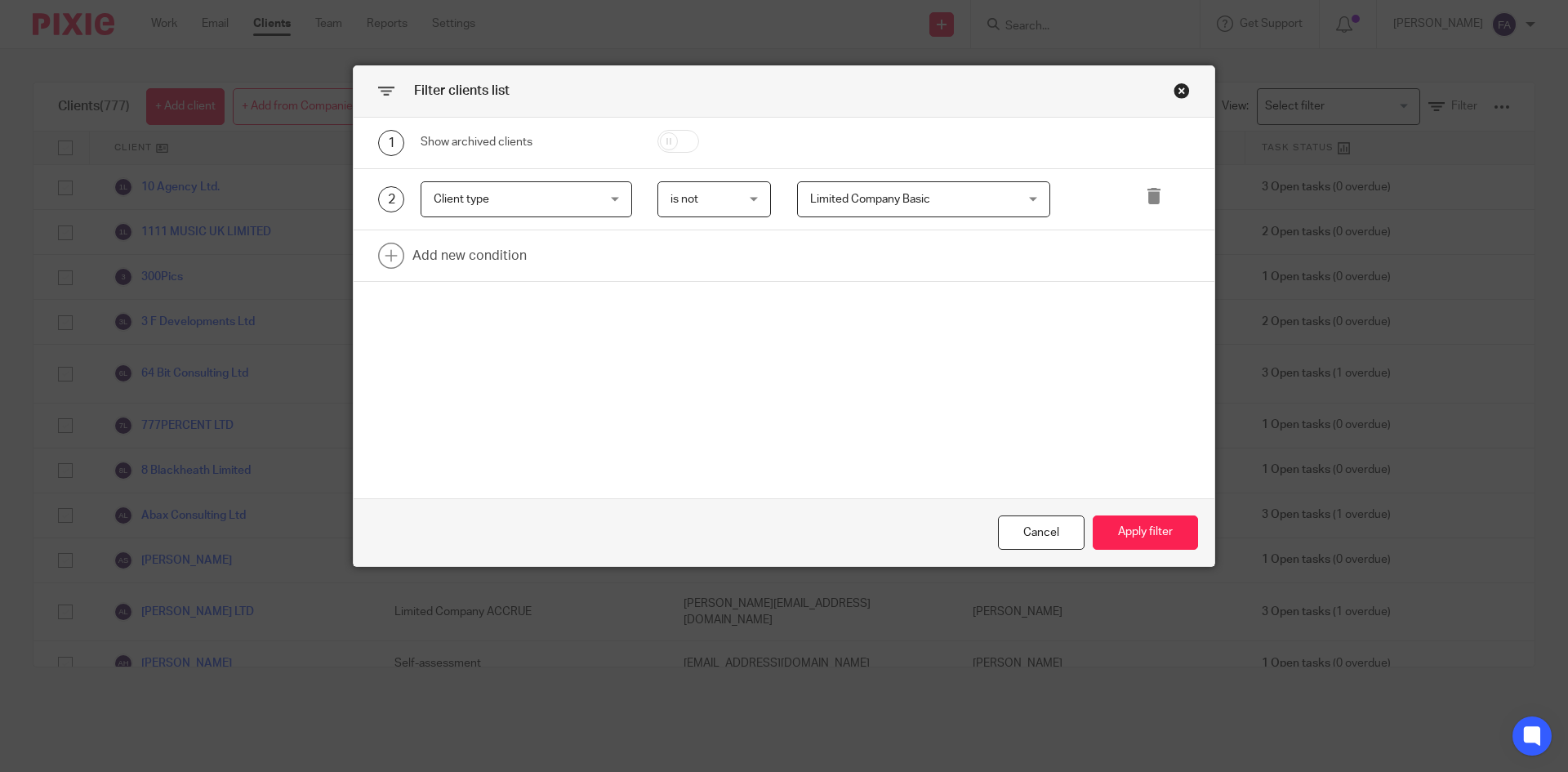
click at [942, 195] on span "Limited Company Basic" at bounding box center [906, 200] width 192 height 35
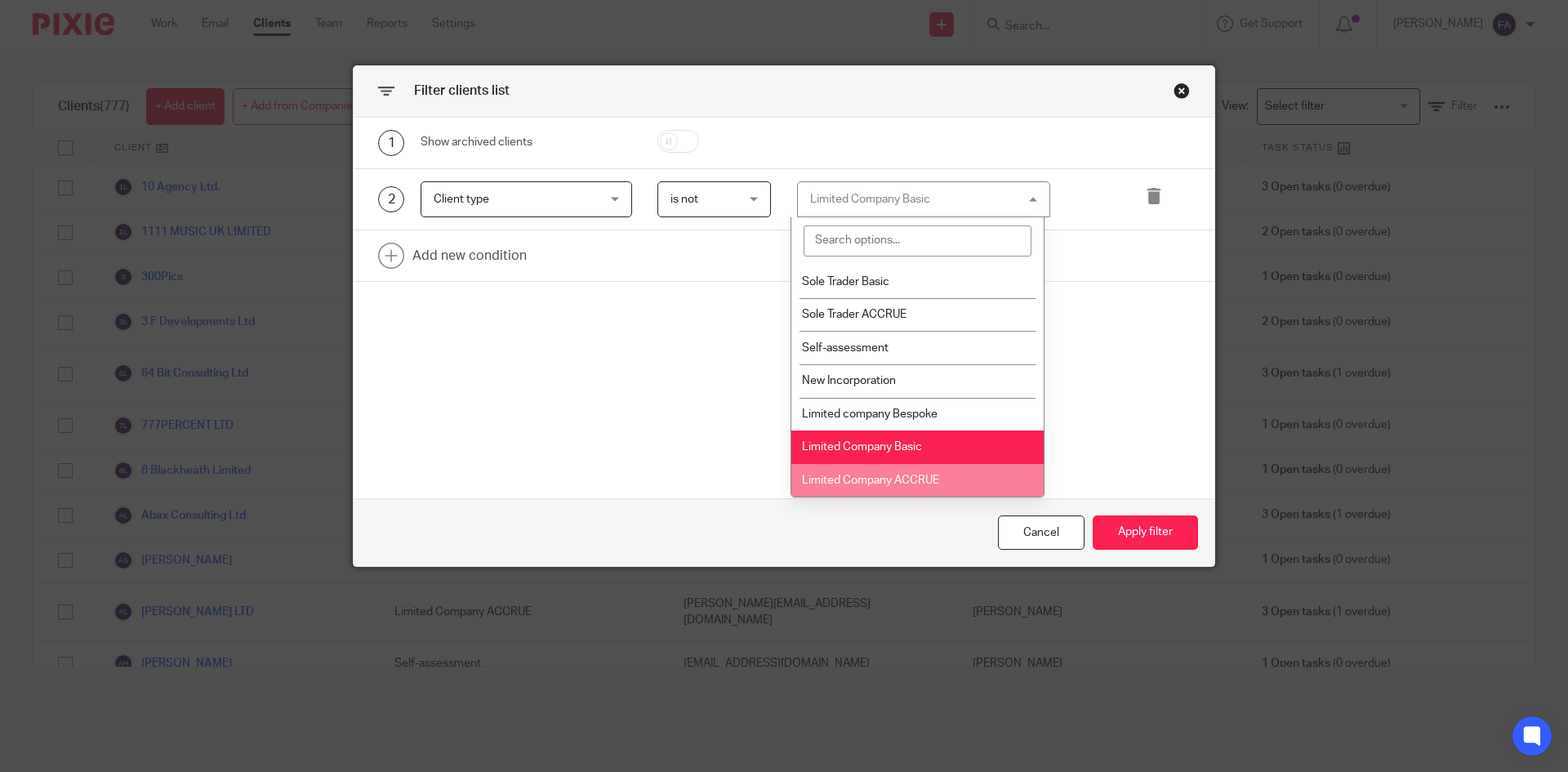
click at [932, 473] on li "Limited Company ACCRUE" at bounding box center [917, 480] width 252 height 34
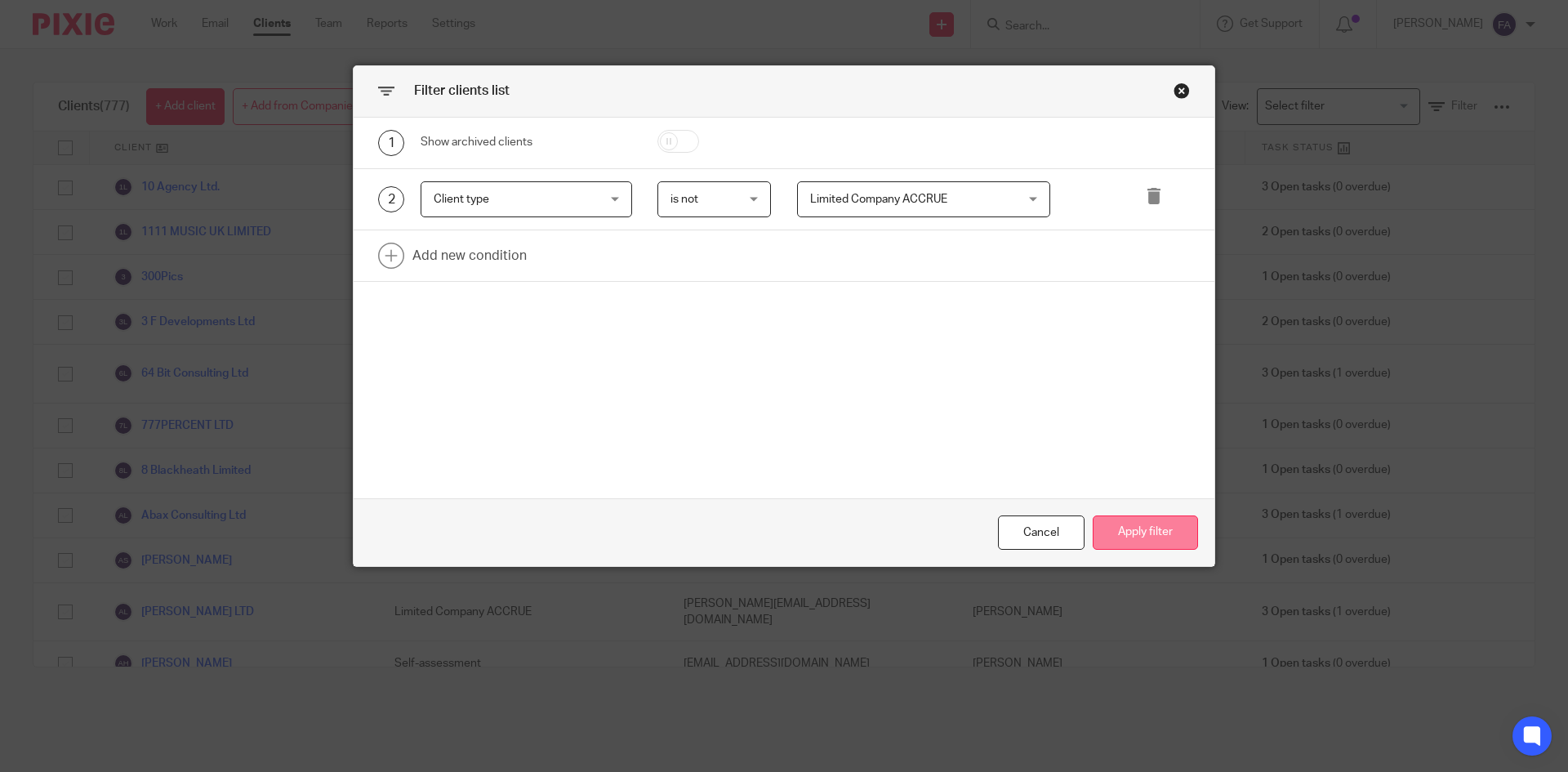
click at [1106, 536] on button "Apply filter" at bounding box center [1145, 533] width 105 height 35
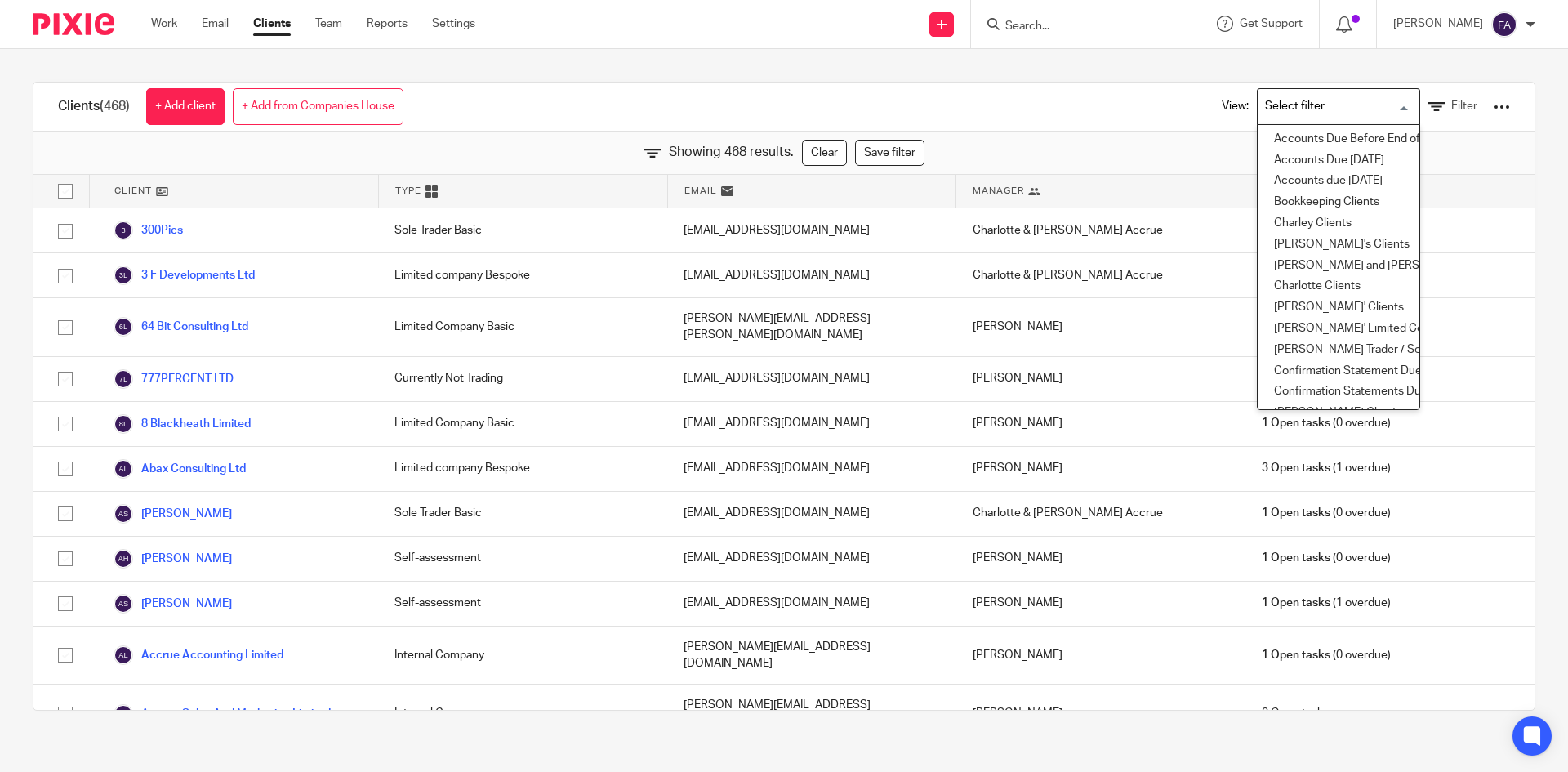
click at [1310, 108] on input "Search for option" at bounding box center [1335, 106] width 152 height 28
click at [1302, 261] on li "[PERSON_NAME] and [PERSON_NAME] Clients" at bounding box center [1338, 266] width 162 height 21
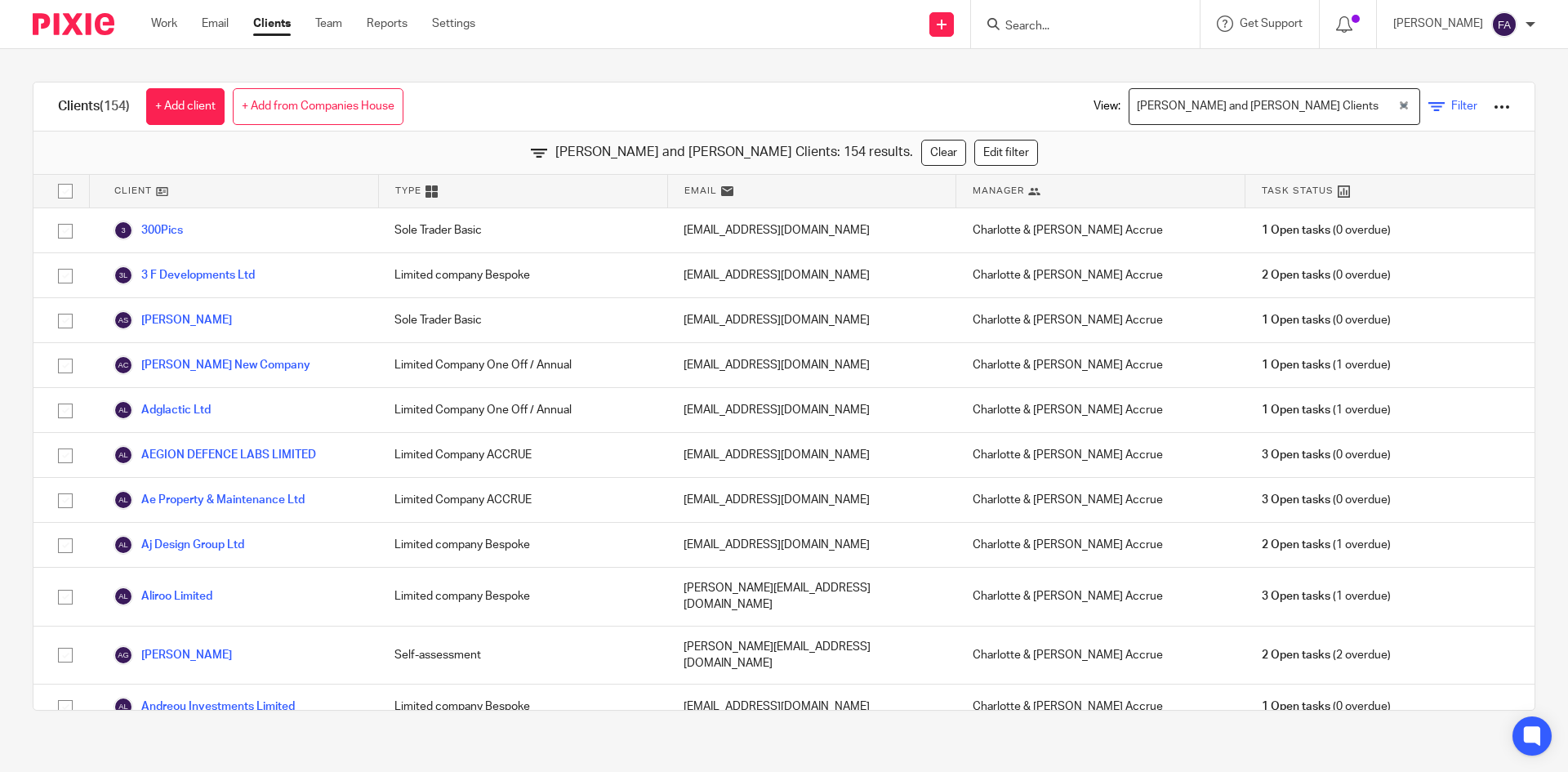
click at [1428, 104] on icon at bounding box center [1437, 107] width 16 height 16
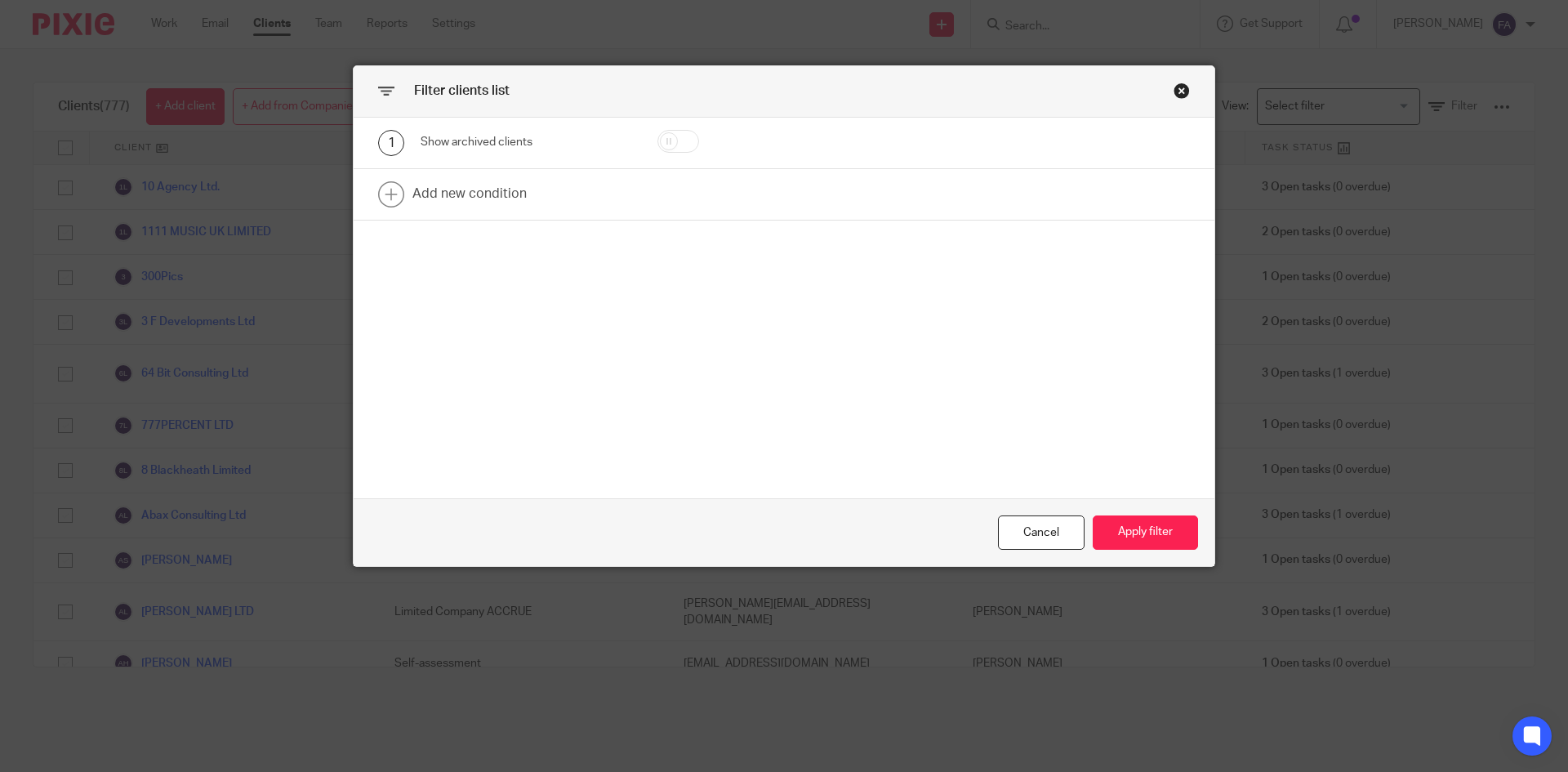
click at [1174, 86] on div "Close this dialog window" at bounding box center [1182, 90] width 16 height 16
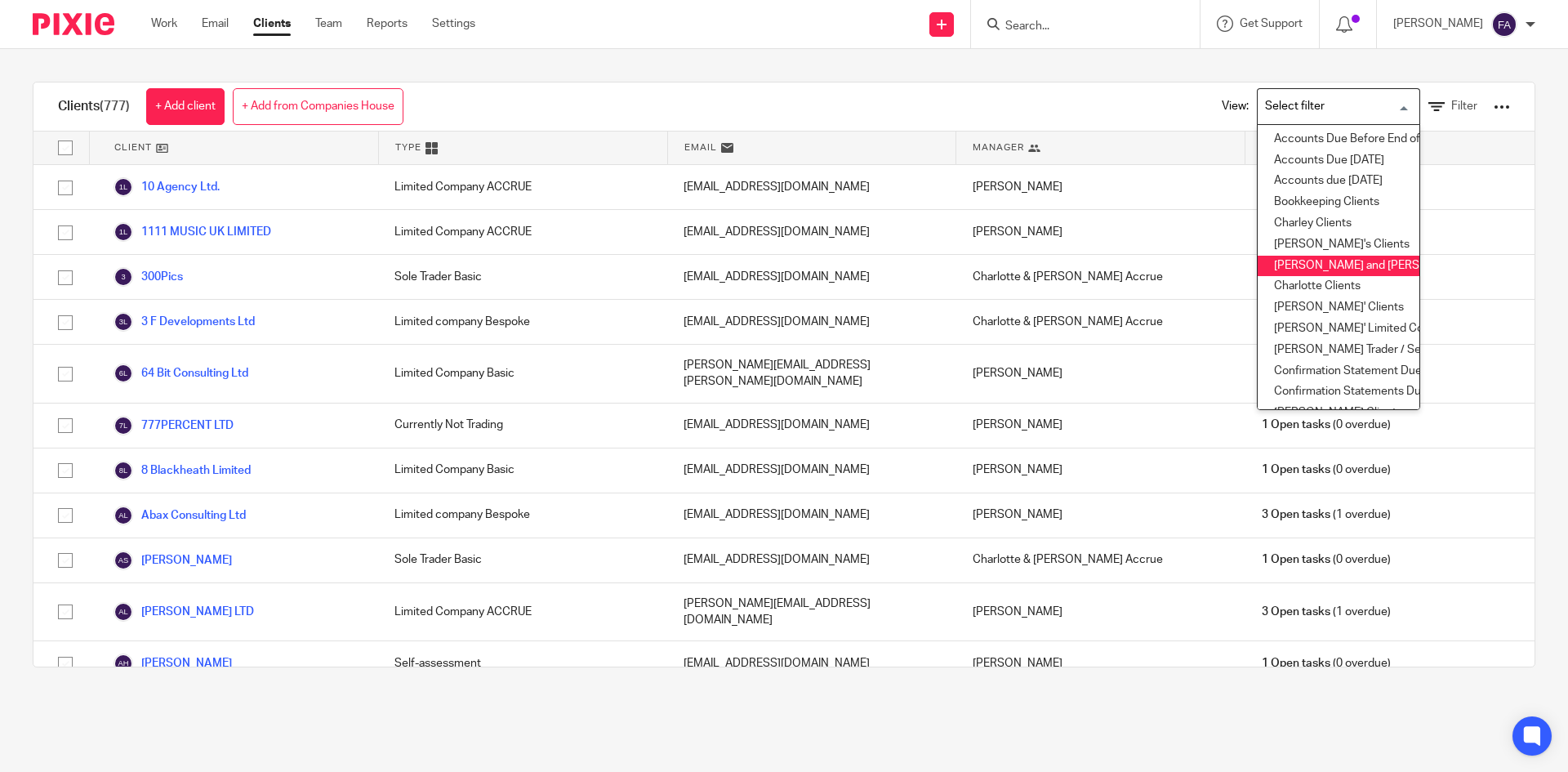
click at [1349, 99] on input "Search for option" at bounding box center [1335, 106] width 152 height 28
click at [1339, 266] on li "[PERSON_NAME] and [PERSON_NAME] Clients" at bounding box center [1338, 266] width 162 height 21
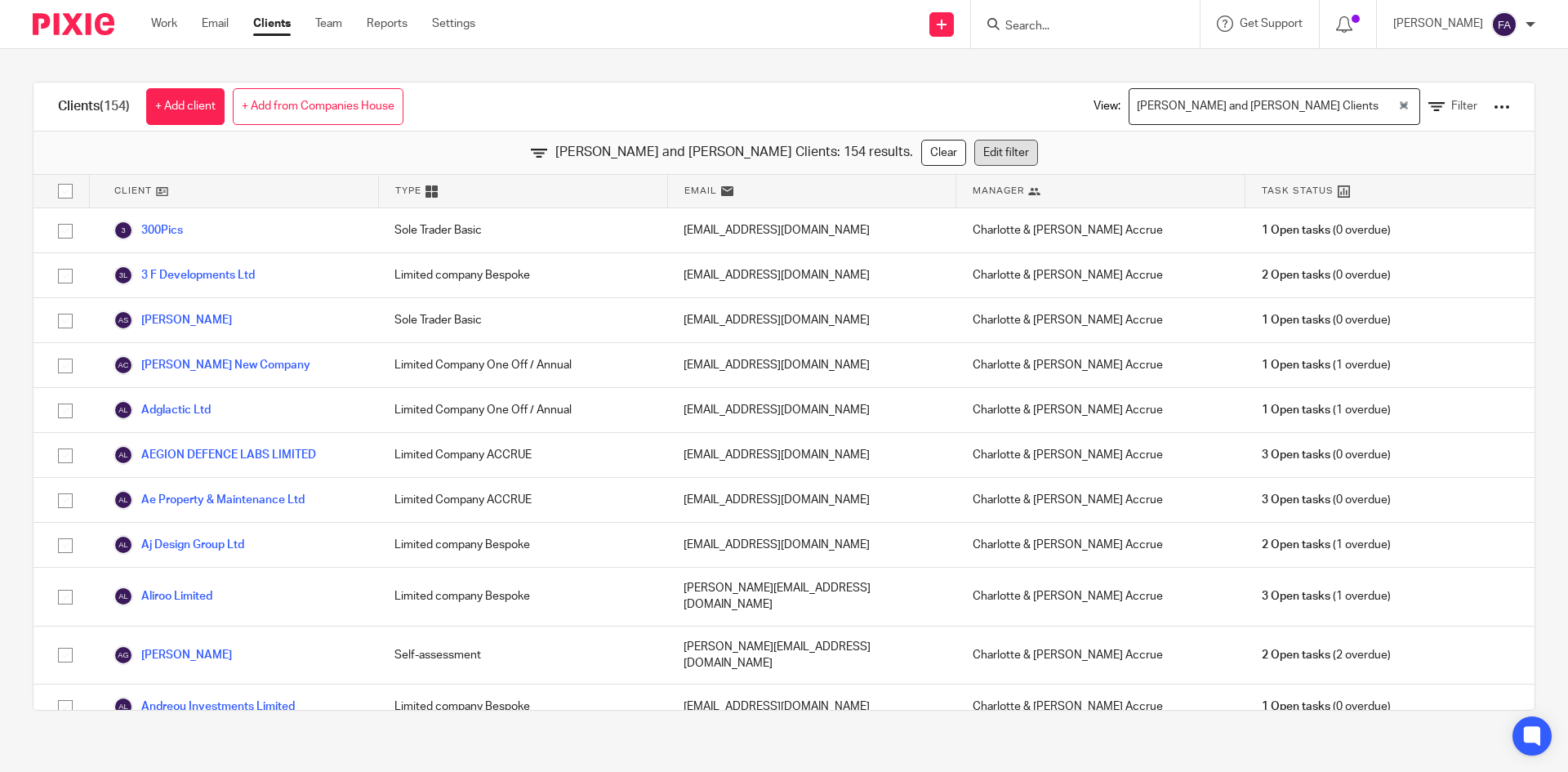
click at [974, 154] on link "Edit filter" at bounding box center [1006, 152] width 64 height 26
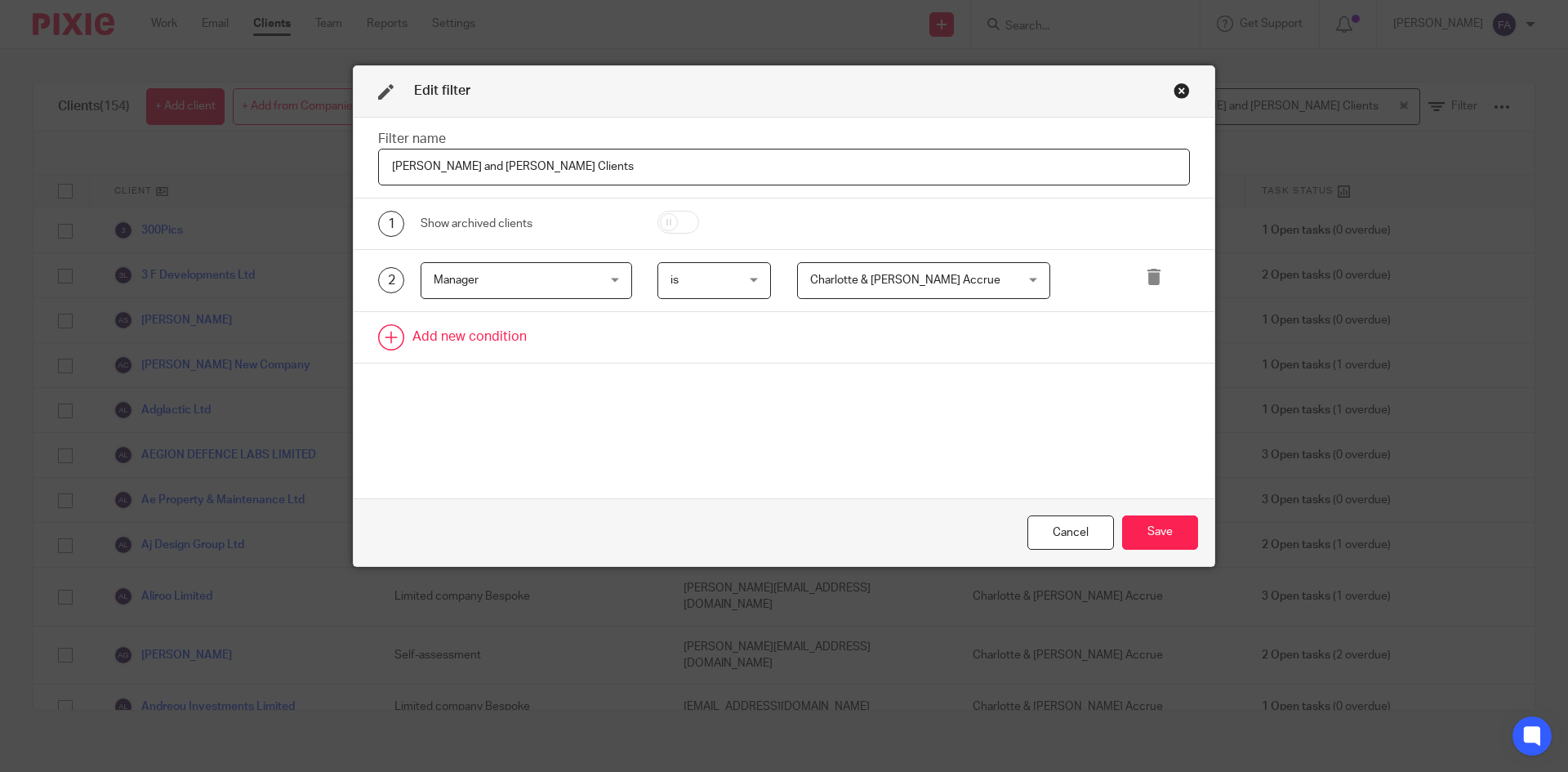
click at [518, 341] on link at bounding box center [783, 337] width 861 height 50
click at [486, 339] on div "Field" at bounding box center [512, 342] width 158 height 35
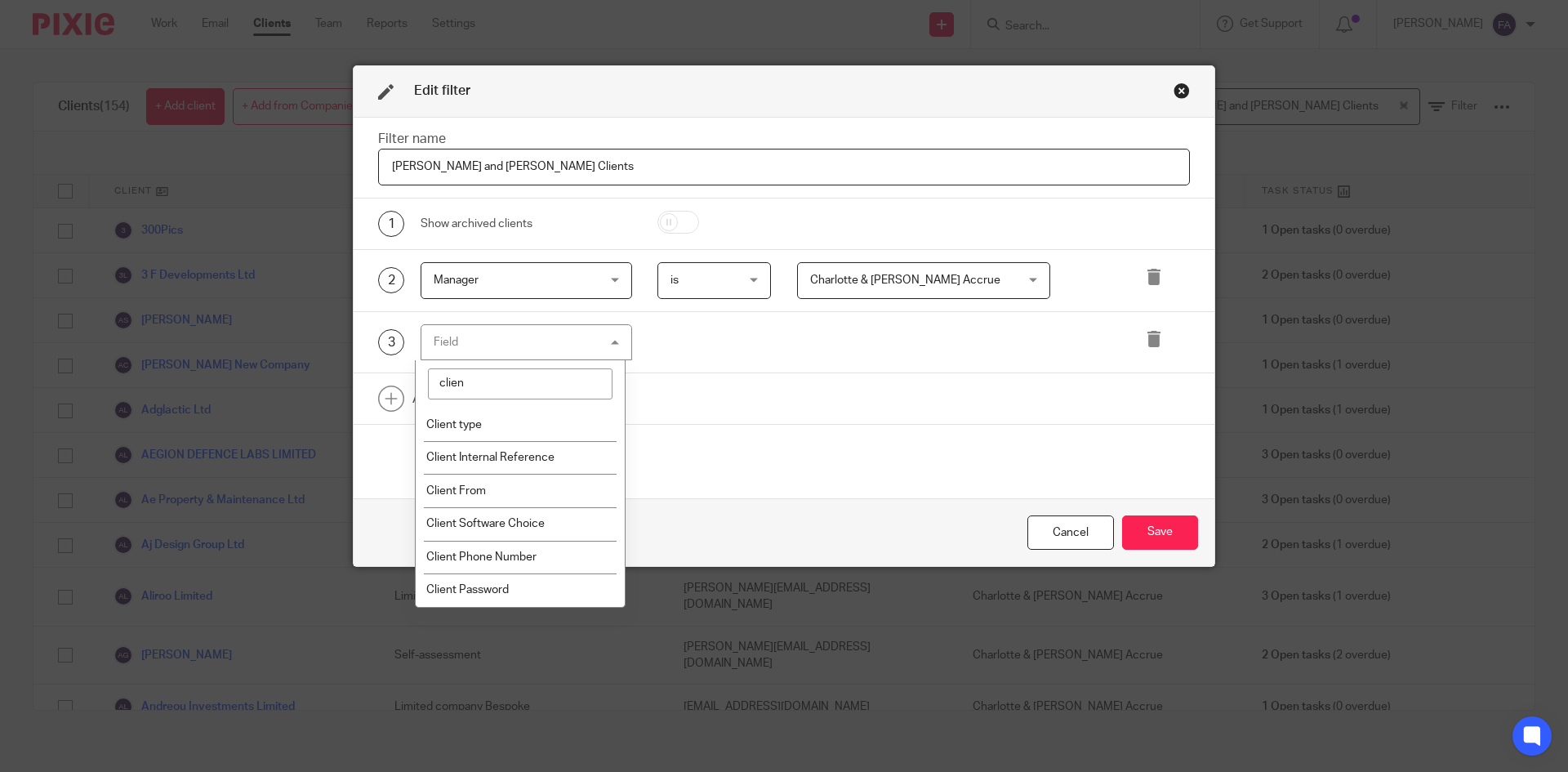
type input "client"
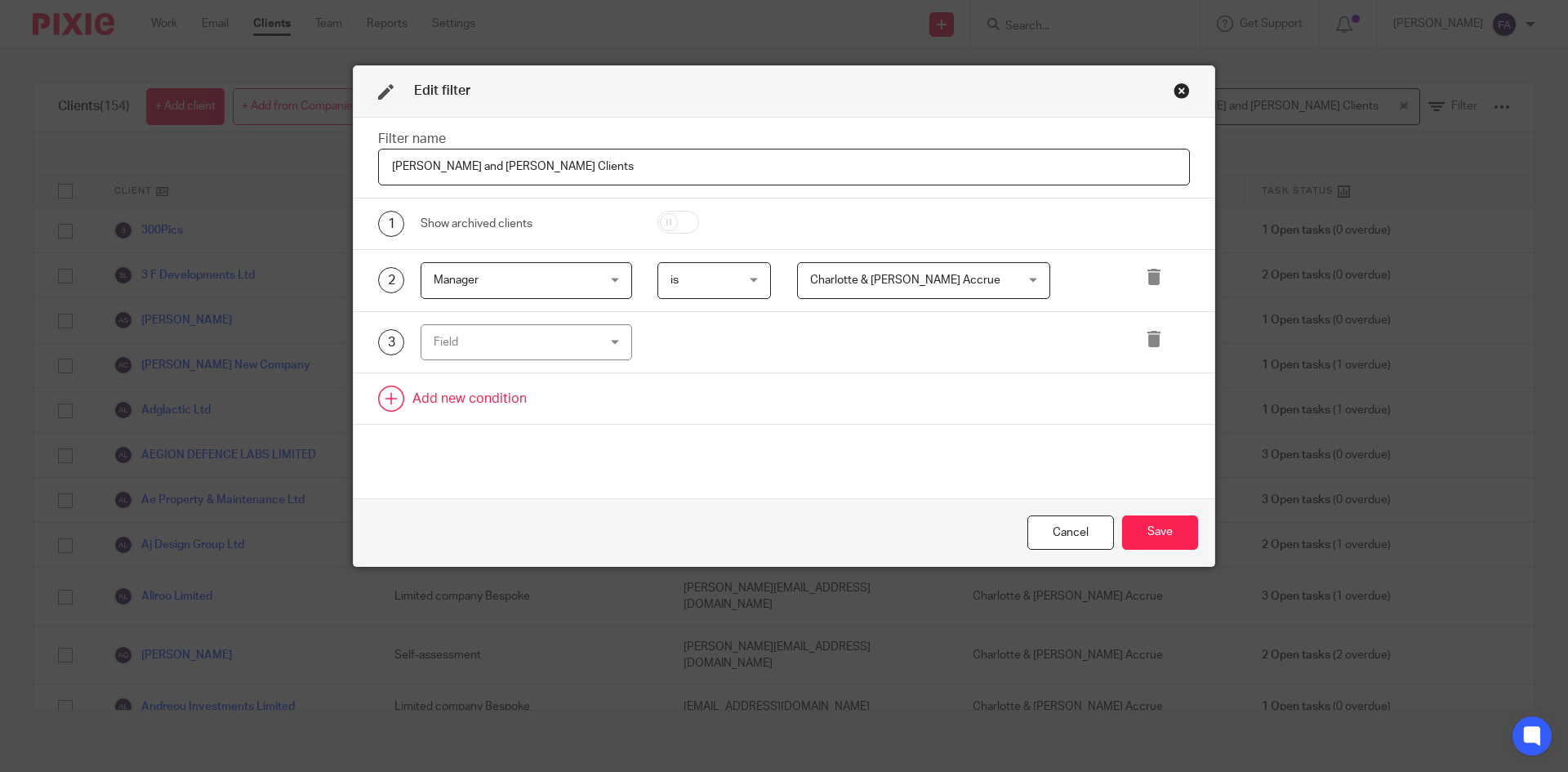
click at [716, 413] on link at bounding box center [783, 398] width 861 height 50
drag, startPoint x: 1176, startPoint y: 87, endPoint x: 572, endPoint y: 24, distance: 607.3
click at [1174, 87] on div "Close this dialog window" at bounding box center [1182, 90] width 16 height 16
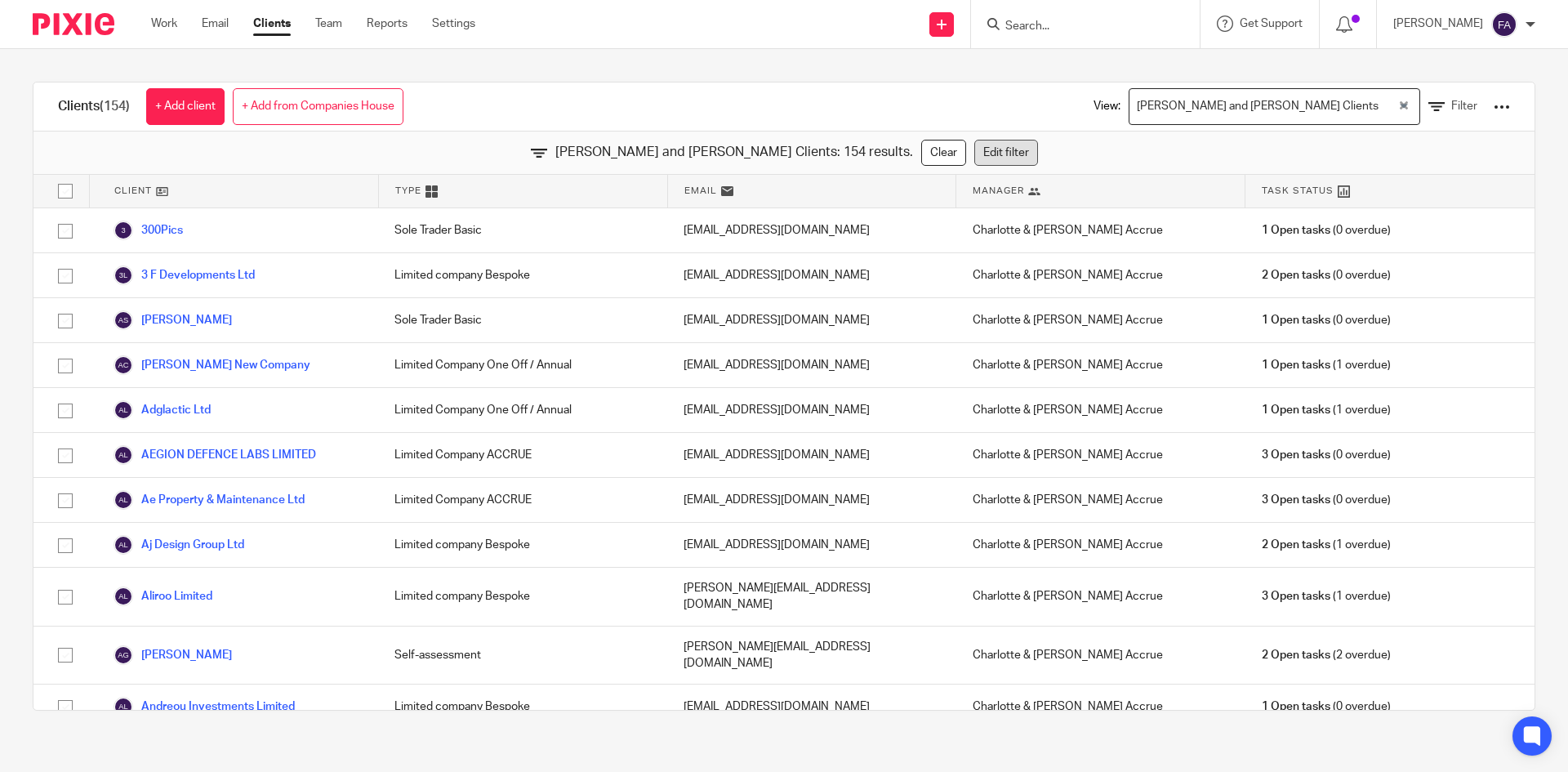
click at [974, 159] on link "Edit filter" at bounding box center [1006, 152] width 64 height 26
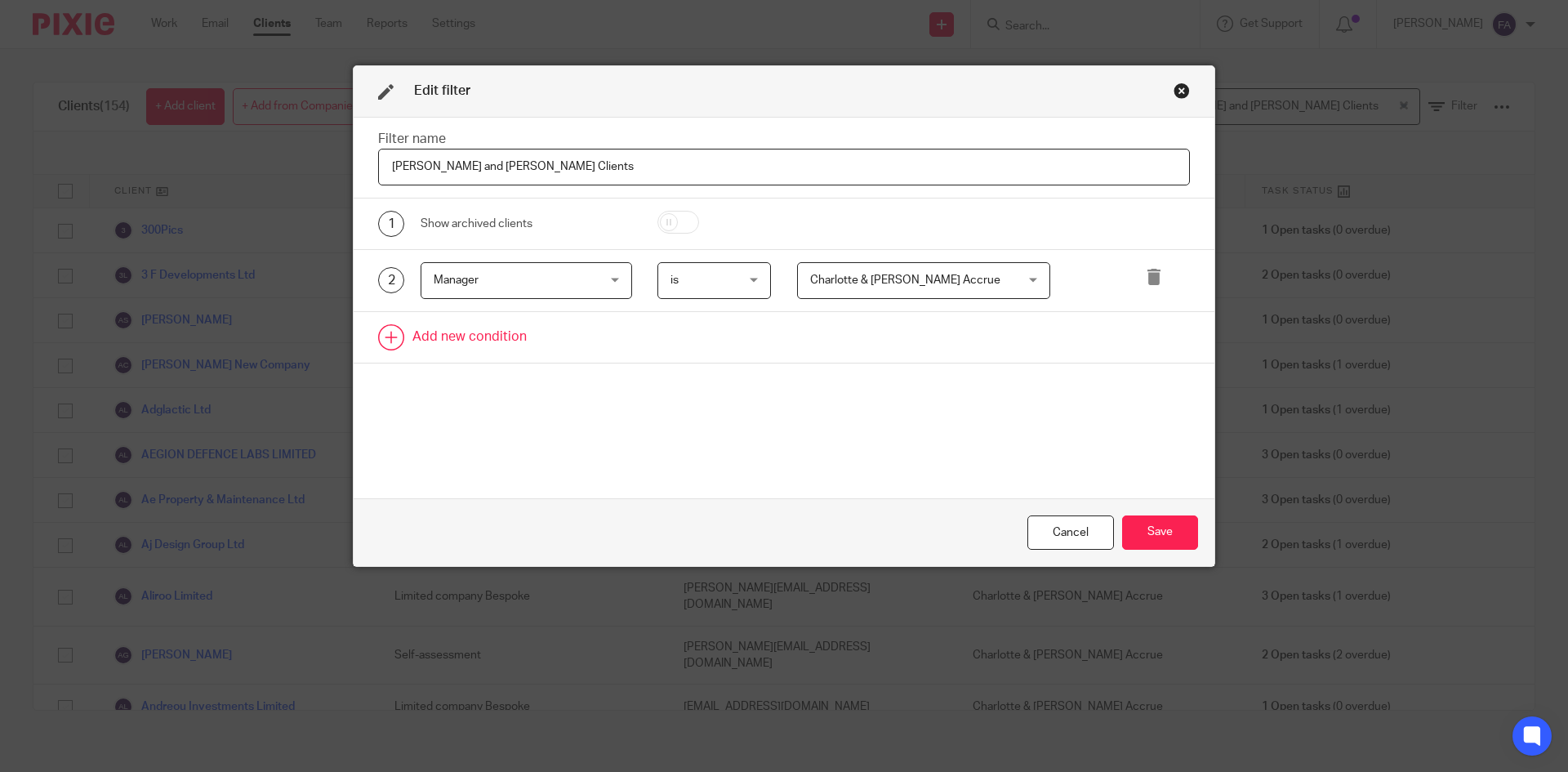
click at [467, 341] on link at bounding box center [783, 337] width 861 height 50
click at [476, 339] on div "Field" at bounding box center [512, 342] width 158 height 35
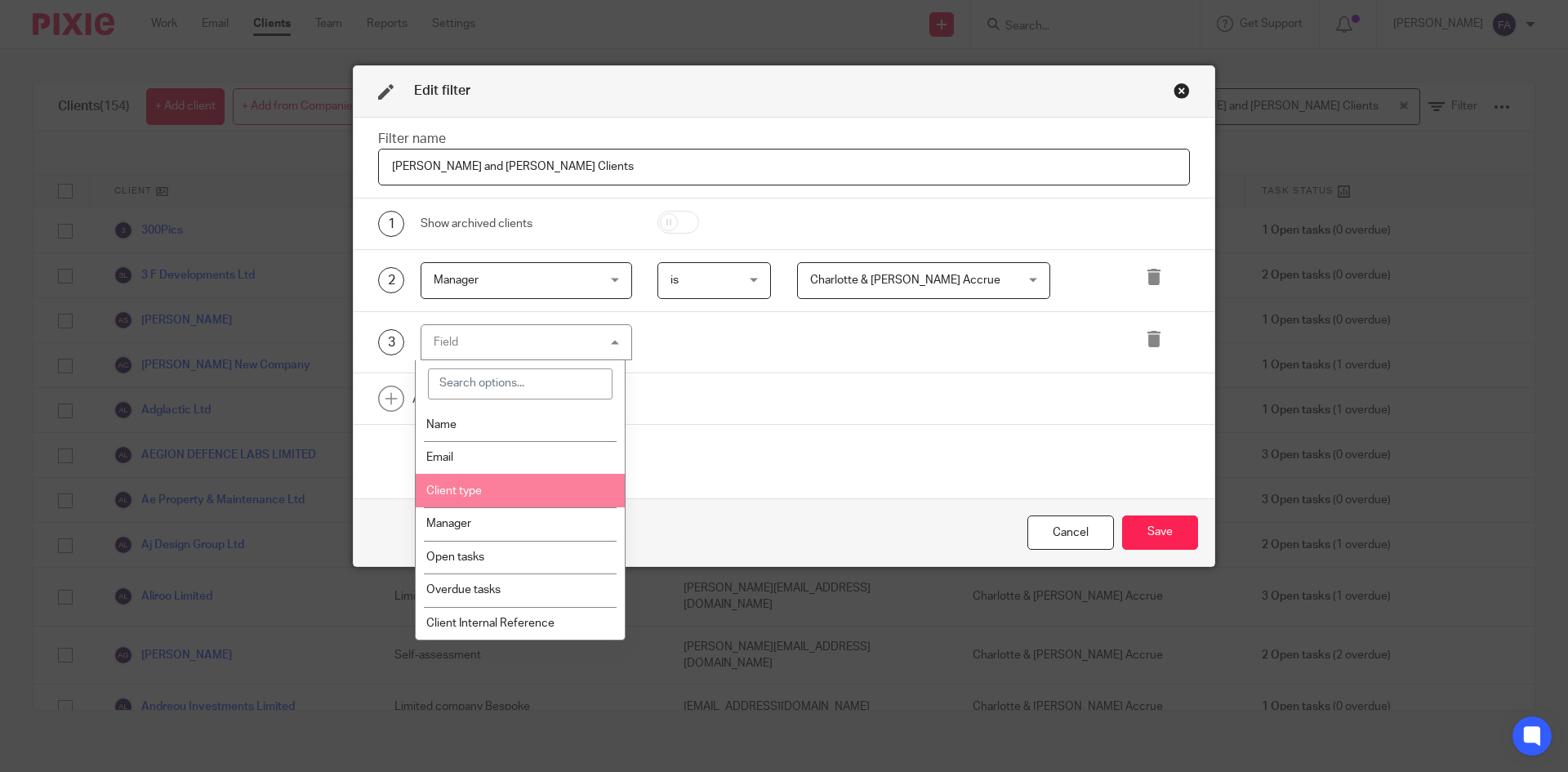
click at [470, 485] on span "Client type" at bounding box center [454, 490] width 56 height 12
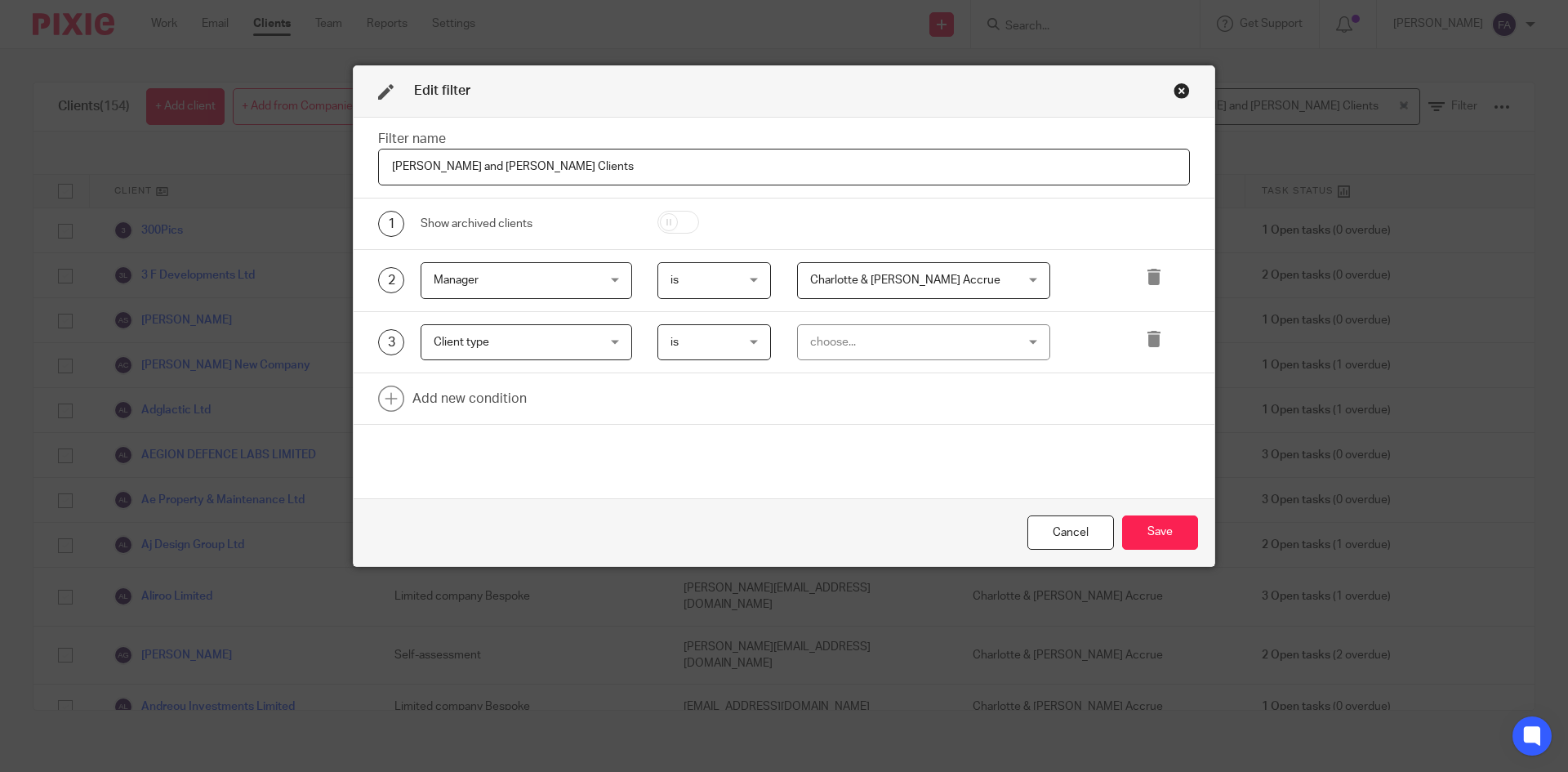
click at [820, 334] on div "choose..." at bounding box center [906, 342] width 192 height 35
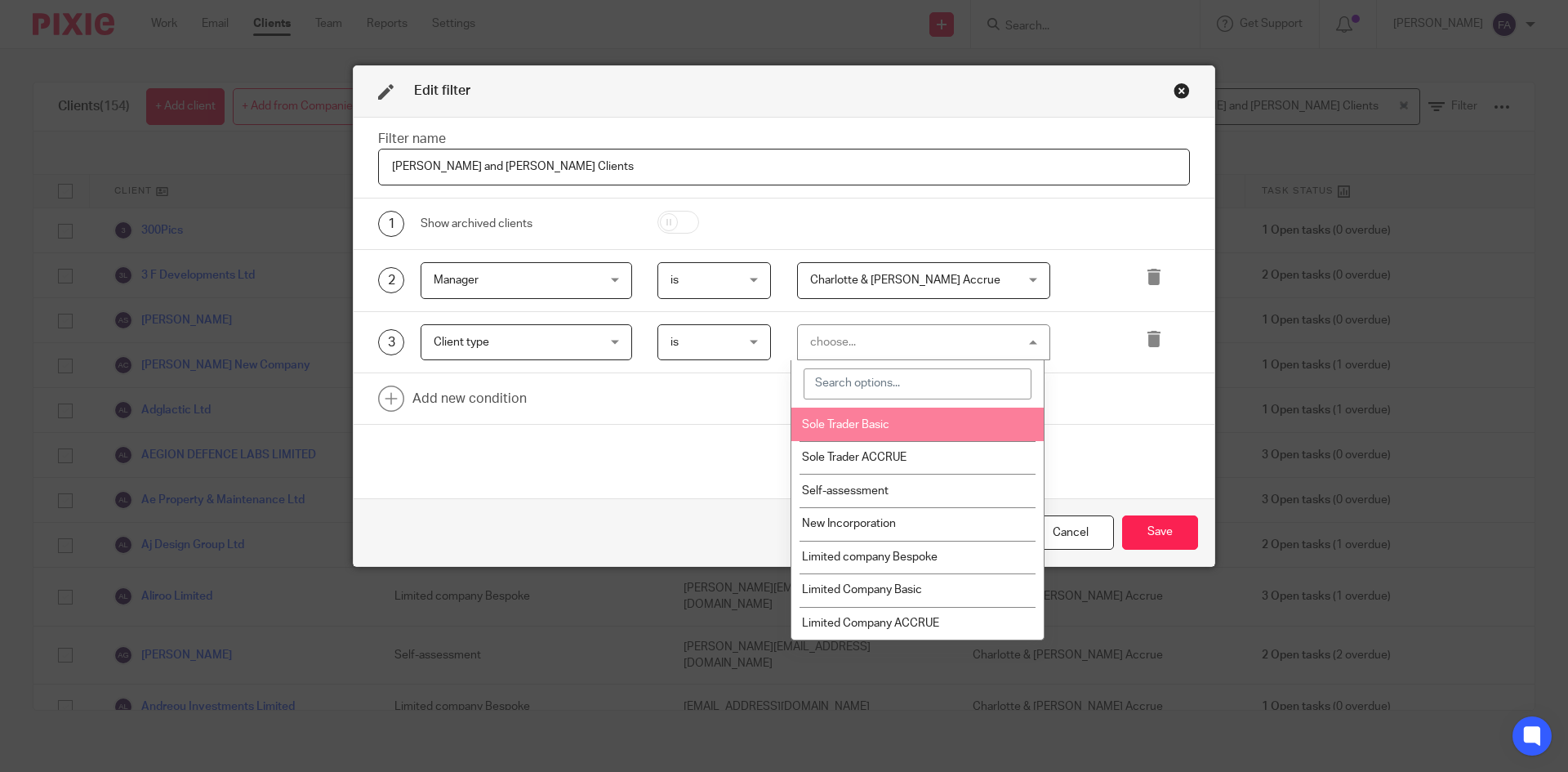
click at [841, 429] on span "Sole Trader Basic" at bounding box center [846, 424] width 88 height 12
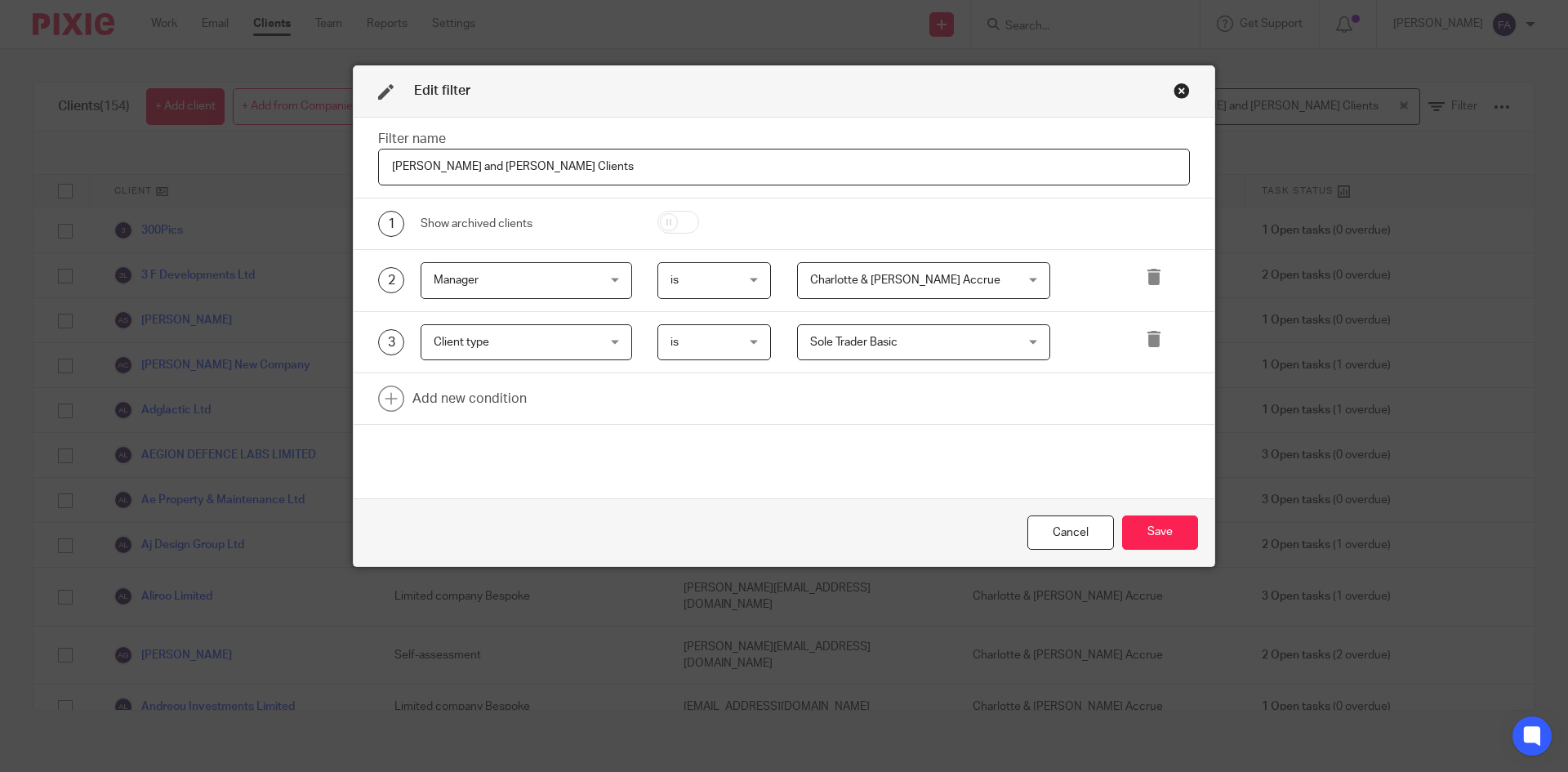
click at [938, 344] on span "Sole Trader Basic" at bounding box center [906, 342] width 192 height 35
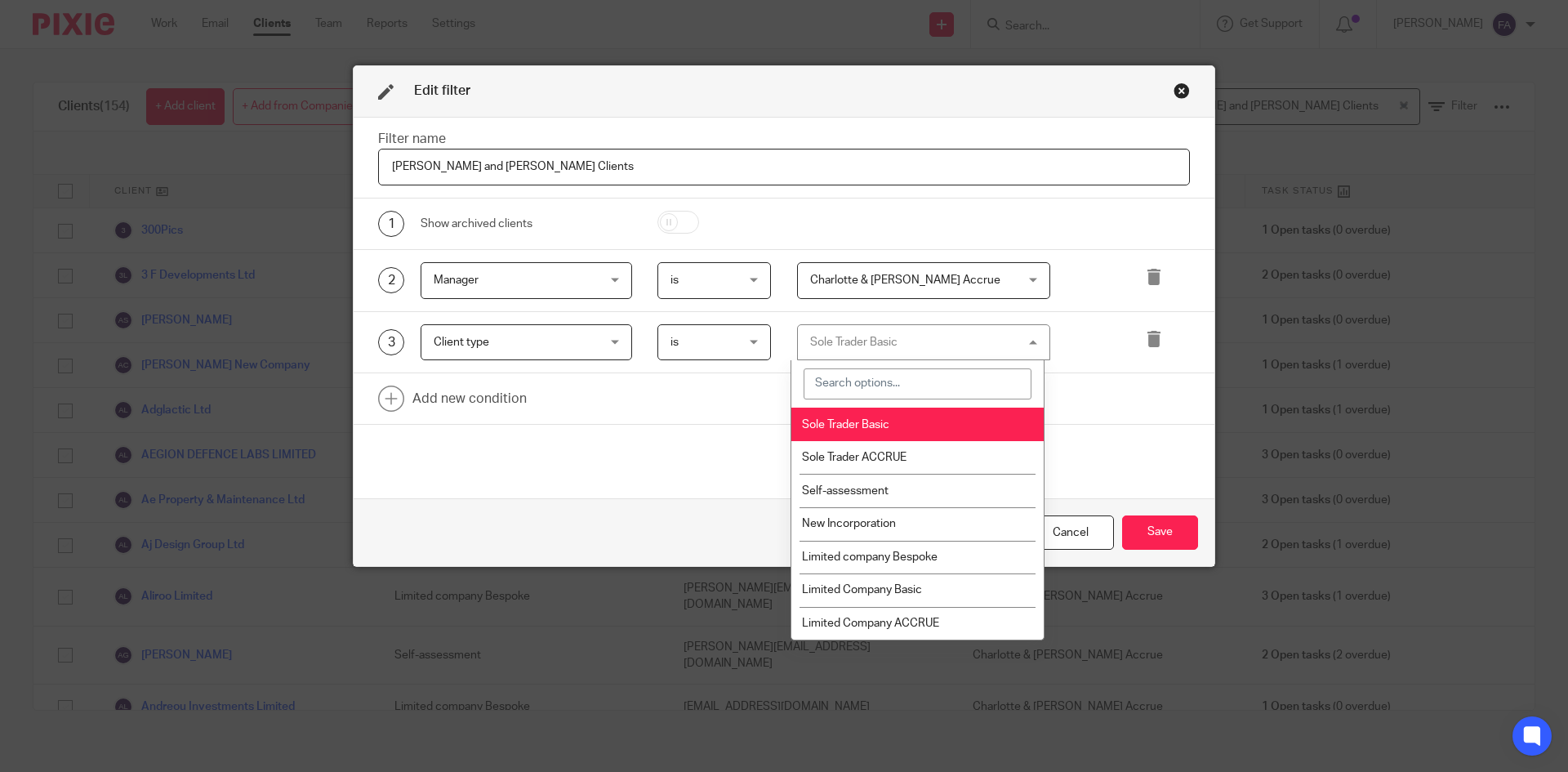
click at [698, 340] on span "is" at bounding box center [711, 342] width 80 height 35
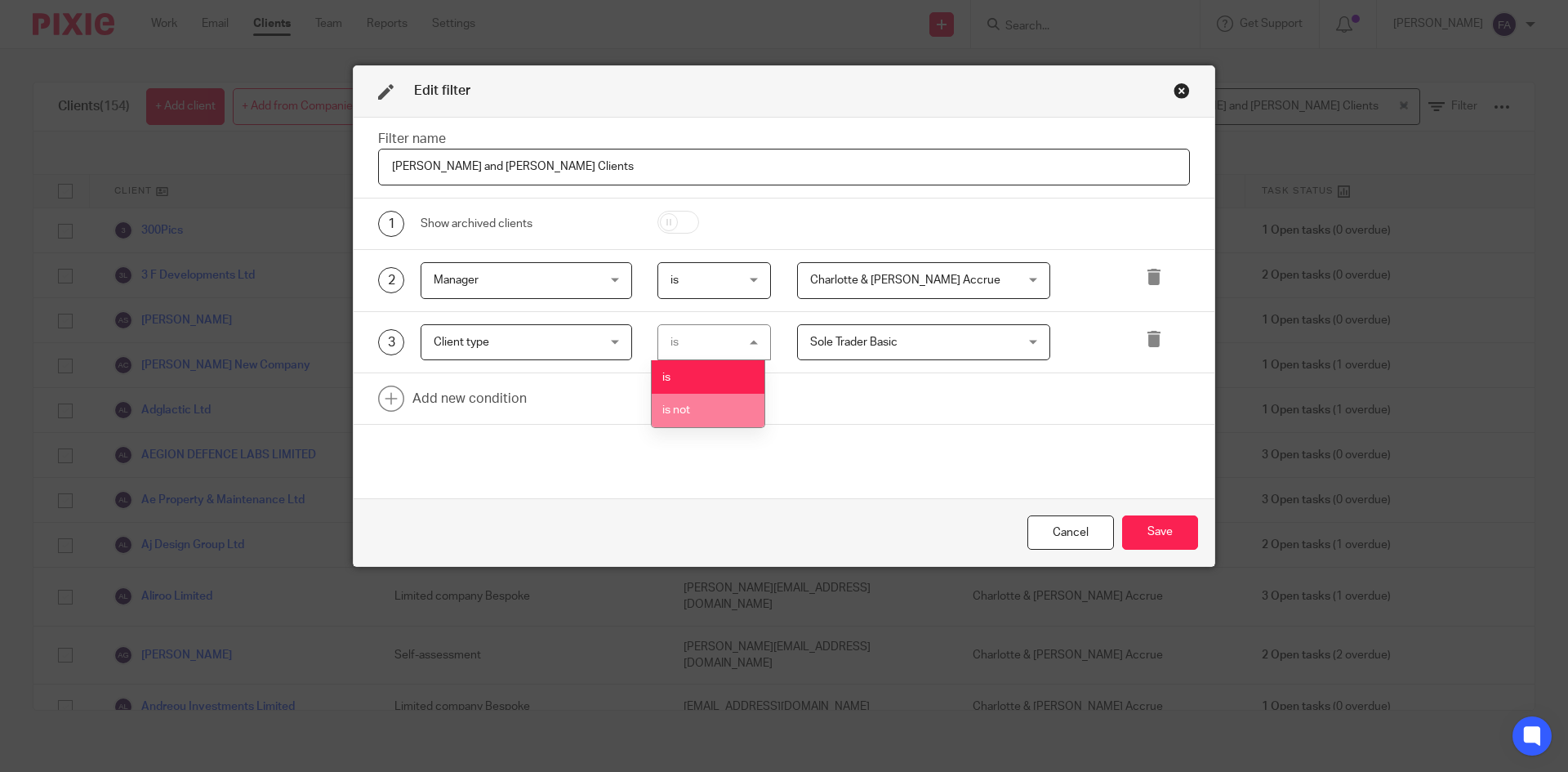
drag, startPoint x: 696, startPoint y: 415, endPoint x: 903, endPoint y: 363, distance: 213.4
click at [697, 415] on li "is not" at bounding box center [707, 410] width 112 height 34
drag, startPoint x: 688, startPoint y: 345, endPoint x: 713, endPoint y: 345, distance: 25.0
click at [695, 345] on span "is not" at bounding box center [711, 342] width 80 height 35
click at [700, 383] on li "is" at bounding box center [707, 377] width 112 height 34
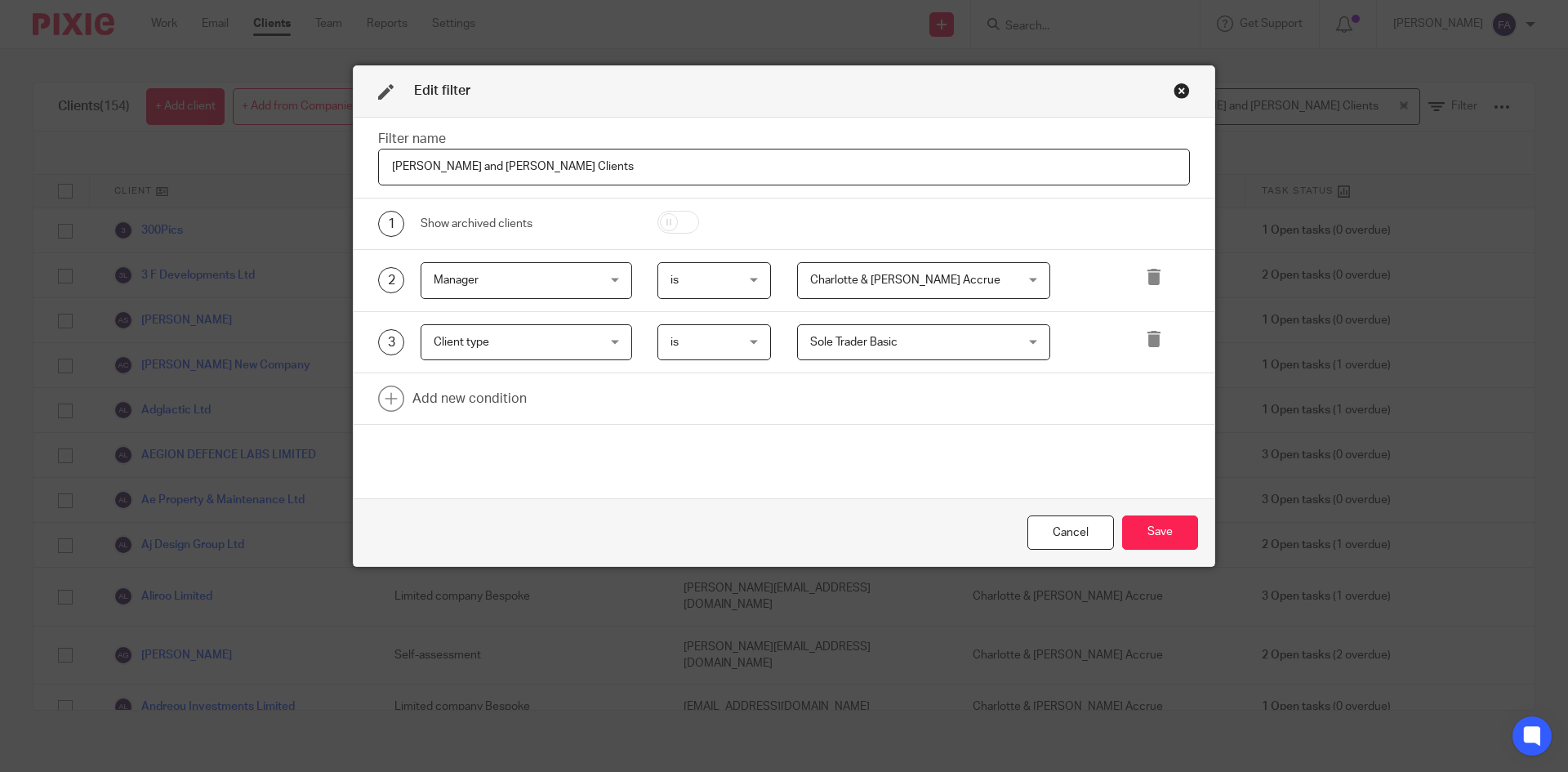
click at [859, 346] on span "Sole Trader Basic" at bounding box center [854, 342] width 88 height 12
click at [1090, 438] on div "Filter name [PERSON_NAME] and [PERSON_NAME] Clients 1 Show archived clients 2 M…" at bounding box center [783, 308] width 861 height 381
click at [1140, 542] on button "Save" at bounding box center [1159, 533] width 76 height 35
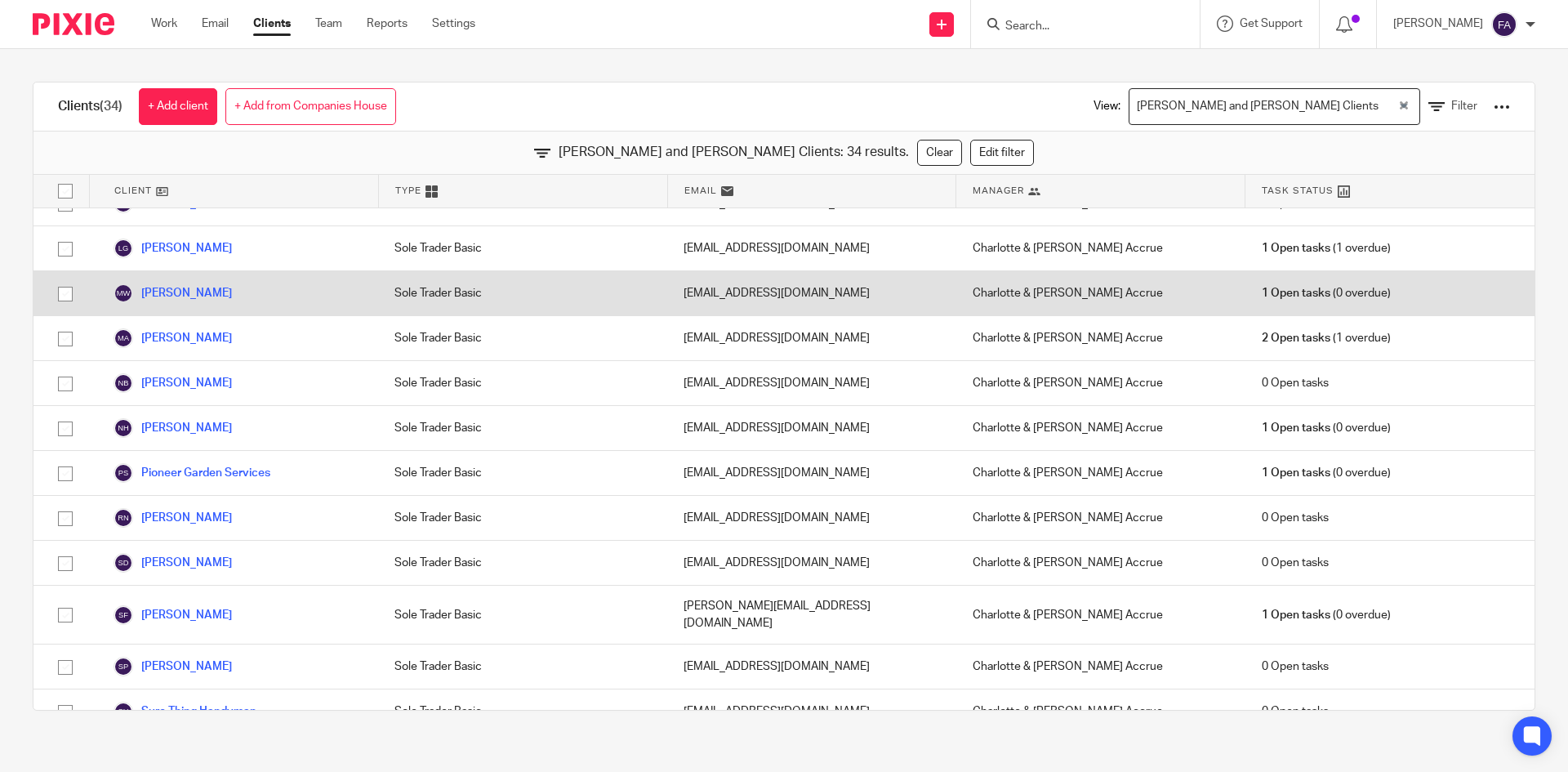
scroll to position [1041, 0]
